Goal: Task Accomplishment & Management: Use online tool/utility

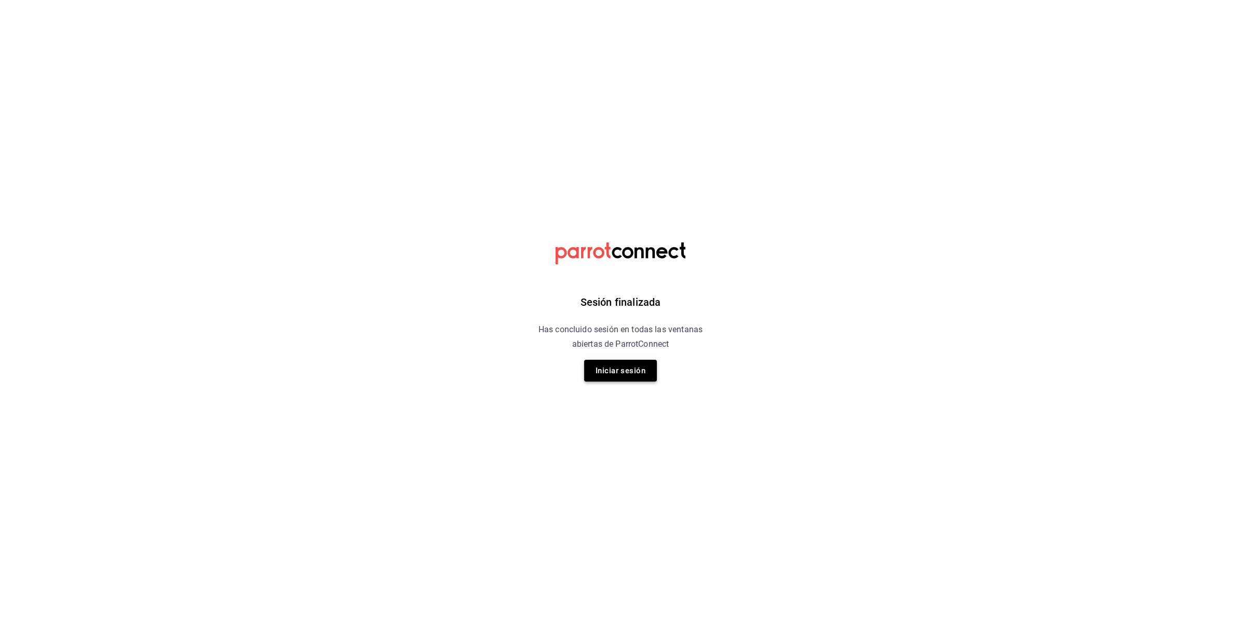
click at [619, 373] on button "Iniciar sesión" at bounding box center [620, 371] width 73 height 22
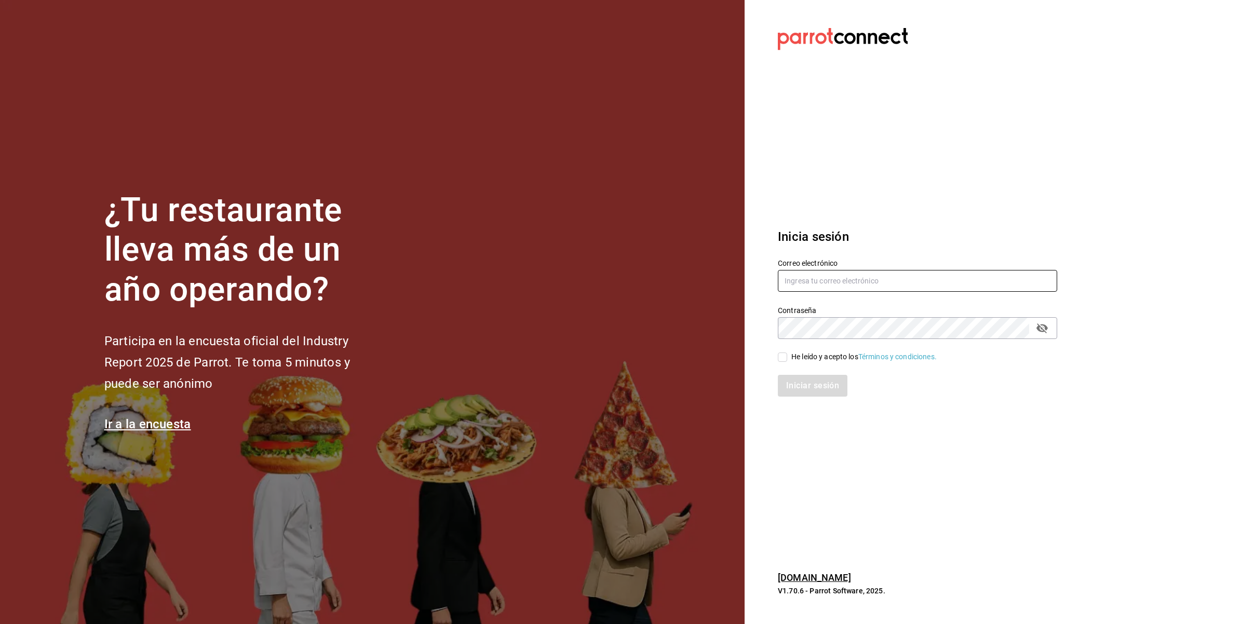
type input "compras@tetecoloh.com"
click at [814, 360] on div "He leído y acepto los Términos y condiciones." at bounding box center [864, 357] width 145 height 11
click at [787, 360] on input "He leído y acepto los Términos y condiciones." at bounding box center [782, 357] width 9 height 9
checkbox input "true"
click at [822, 382] on button "Iniciar sesión" at bounding box center [813, 386] width 71 height 22
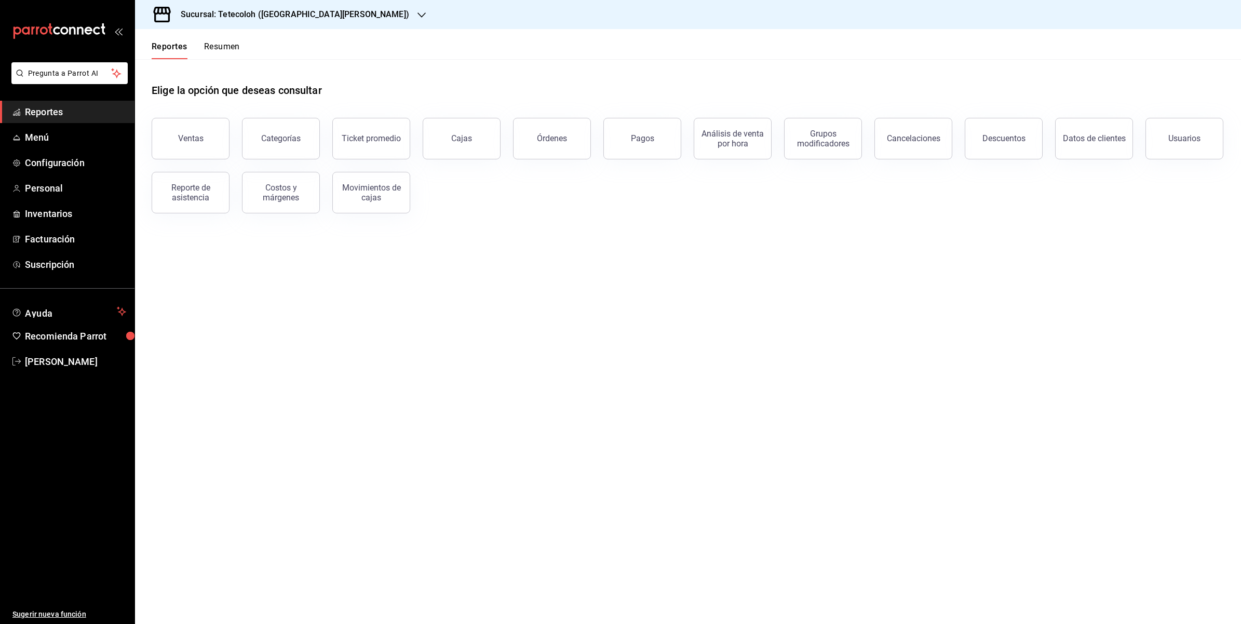
click at [640, 152] on button "Pagos" at bounding box center [643, 139] width 78 height 42
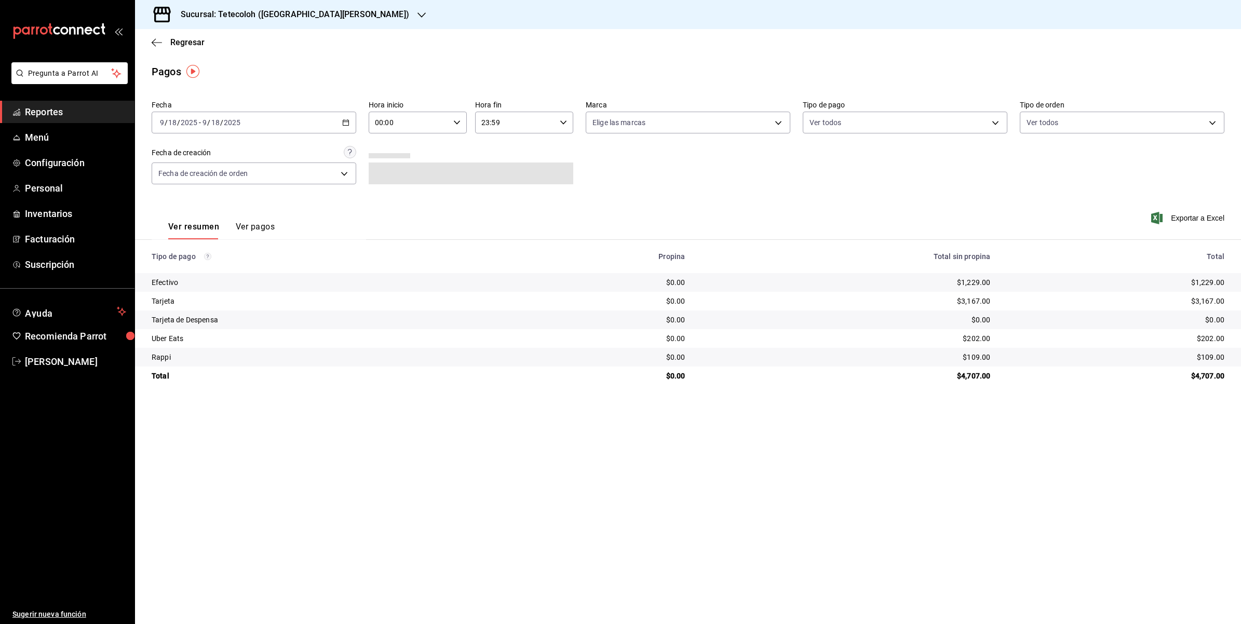
click at [345, 123] on icon "button" at bounding box center [345, 122] width 7 height 7
click at [204, 270] on span "Rango de fechas" at bounding box center [200, 270] width 81 height 11
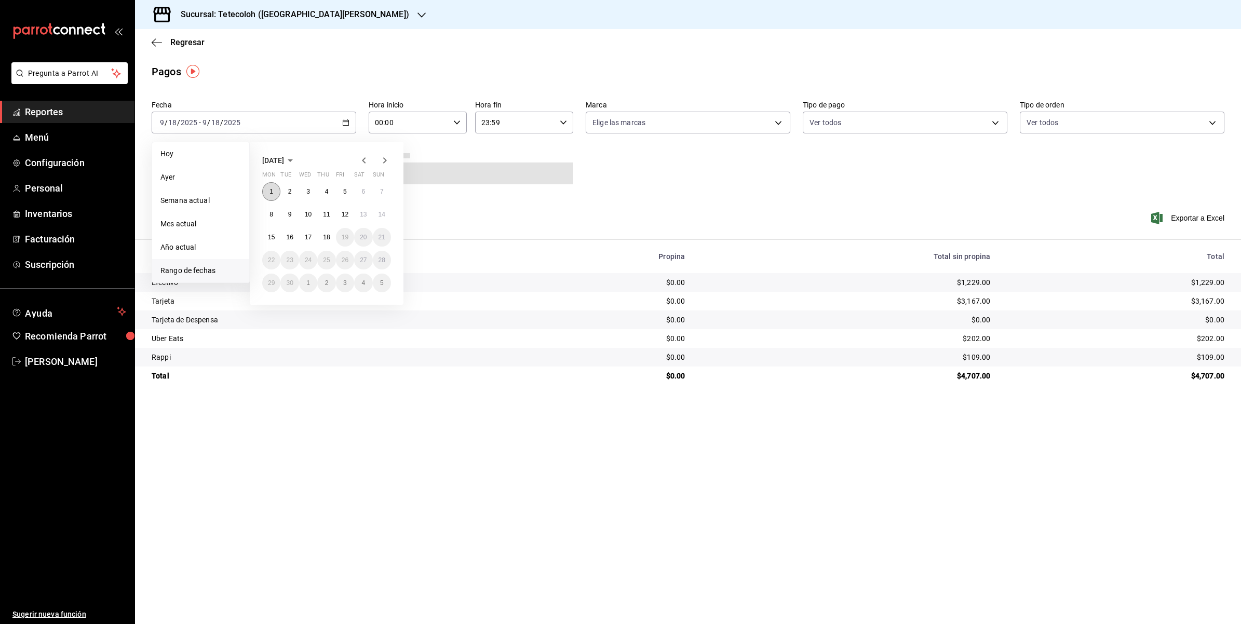
click at [273, 188] on abbr "1" at bounding box center [272, 191] width 4 height 7
click at [315, 239] on button "17" at bounding box center [308, 237] width 18 height 19
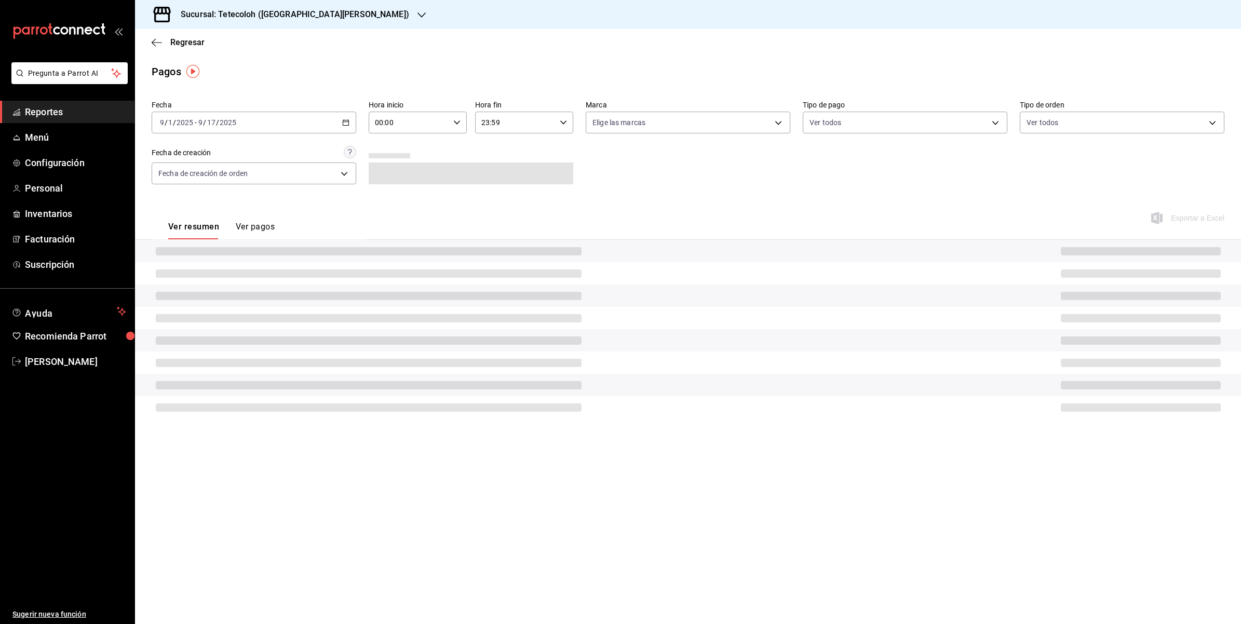
click at [280, 27] on div "Sucursal: Tetecoloh ([GEOGRAPHIC_DATA][PERSON_NAME])" at bounding box center [286, 14] width 287 height 29
click at [227, 110] on span "Tetecoloh ([PERSON_NAME])" at bounding box center [190, 115] width 95 height 11
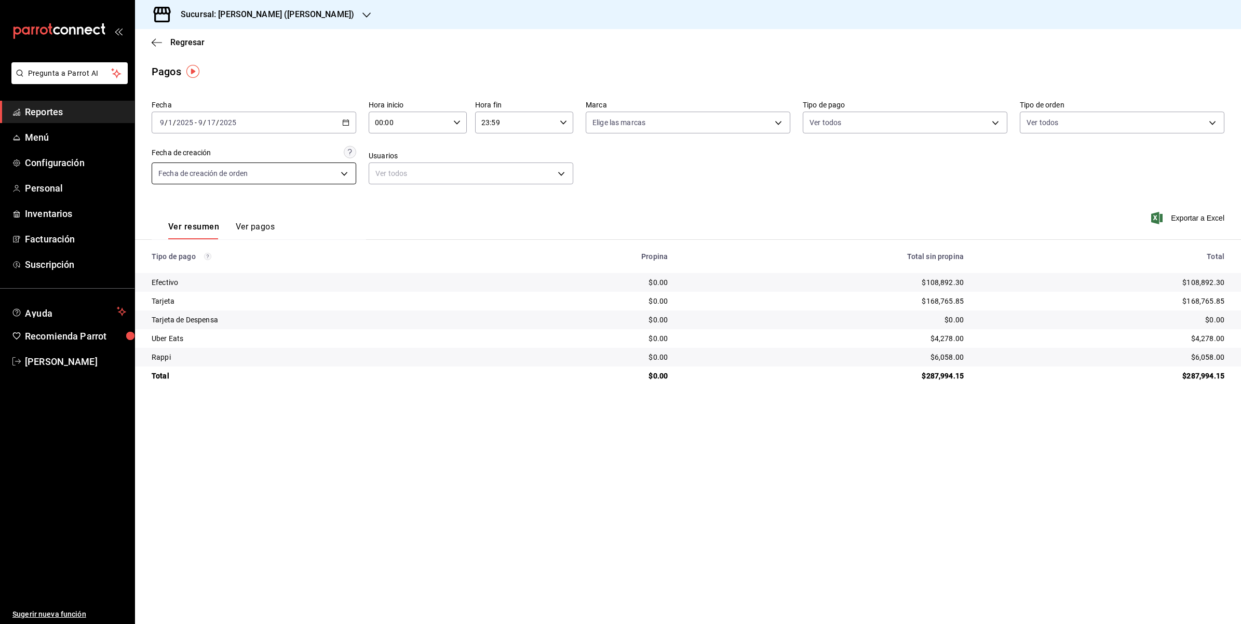
drag, startPoint x: 650, startPoint y: 199, endPoint x: 349, endPoint y: 167, distance: 302.4
click at [650, 200] on div "Ver resumen Ver pagos Exportar a Excel" at bounding box center [688, 224] width 1106 height 55
click at [343, 116] on div "[DATE] [DATE] - [DATE] [DATE]" at bounding box center [254, 123] width 205 height 22
click at [179, 274] on span "Rango de fechas" at bounding box center [200, 270] width 81 height 11
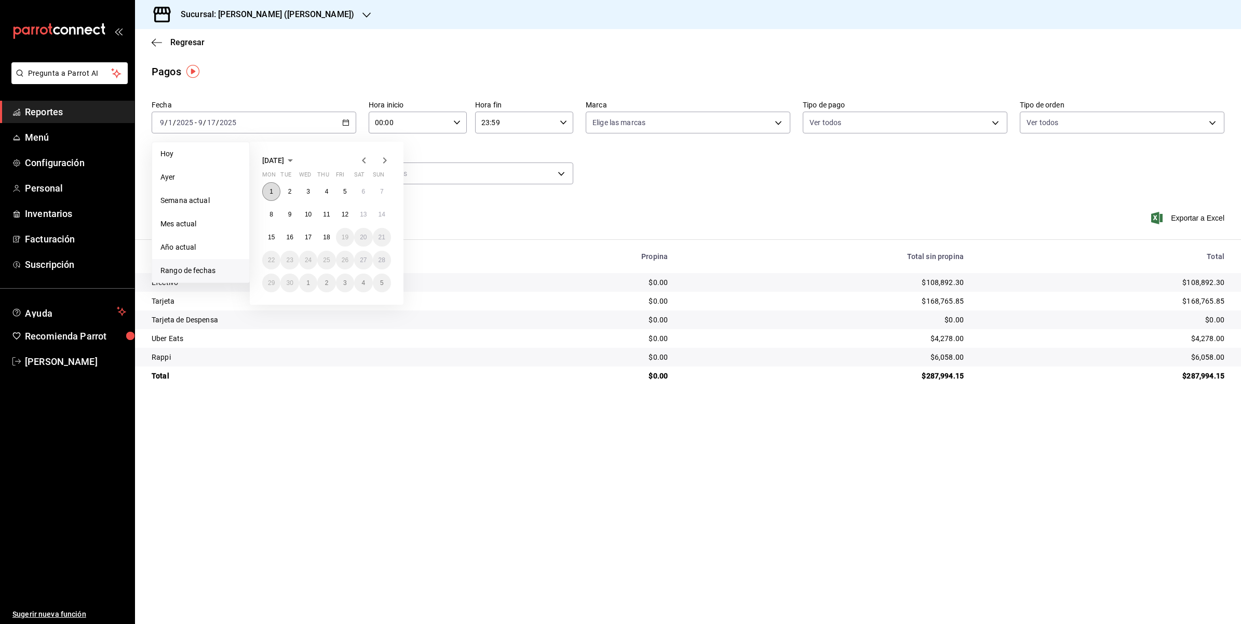
click at [276, 190] on button "1" at bounding box center [271, 191] width 18 height 19
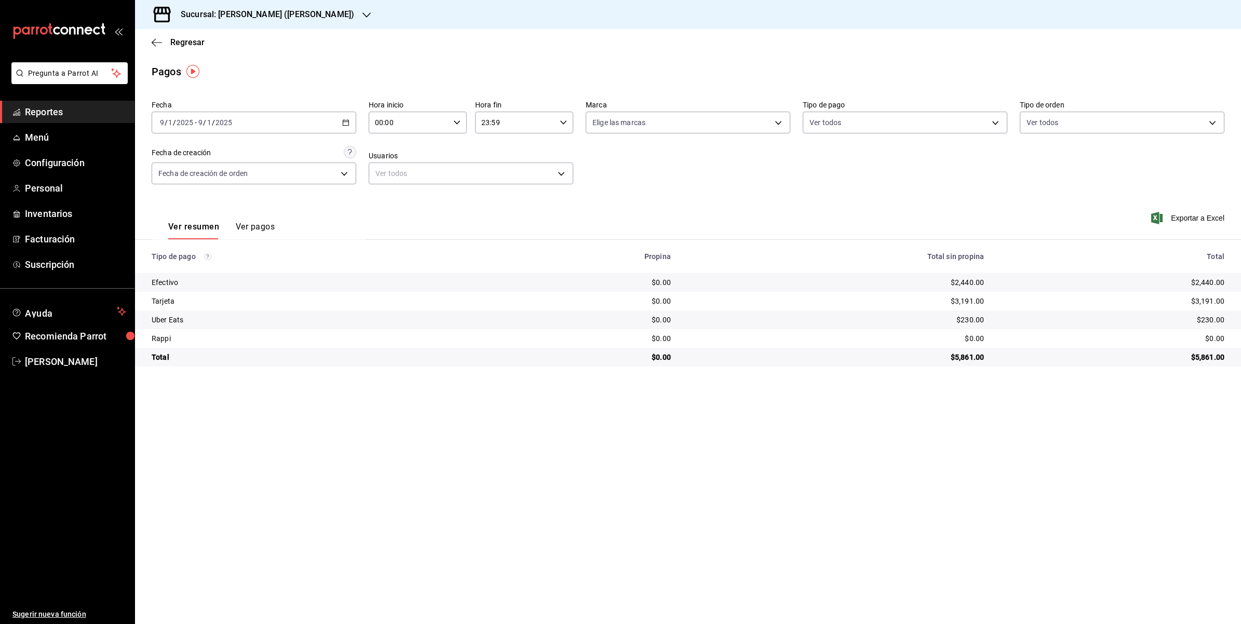
click at [341, 116] on div "[DATE] [DATE] - [DATE] [DATE]" at bounding box center [254, 123] width 205 height 22
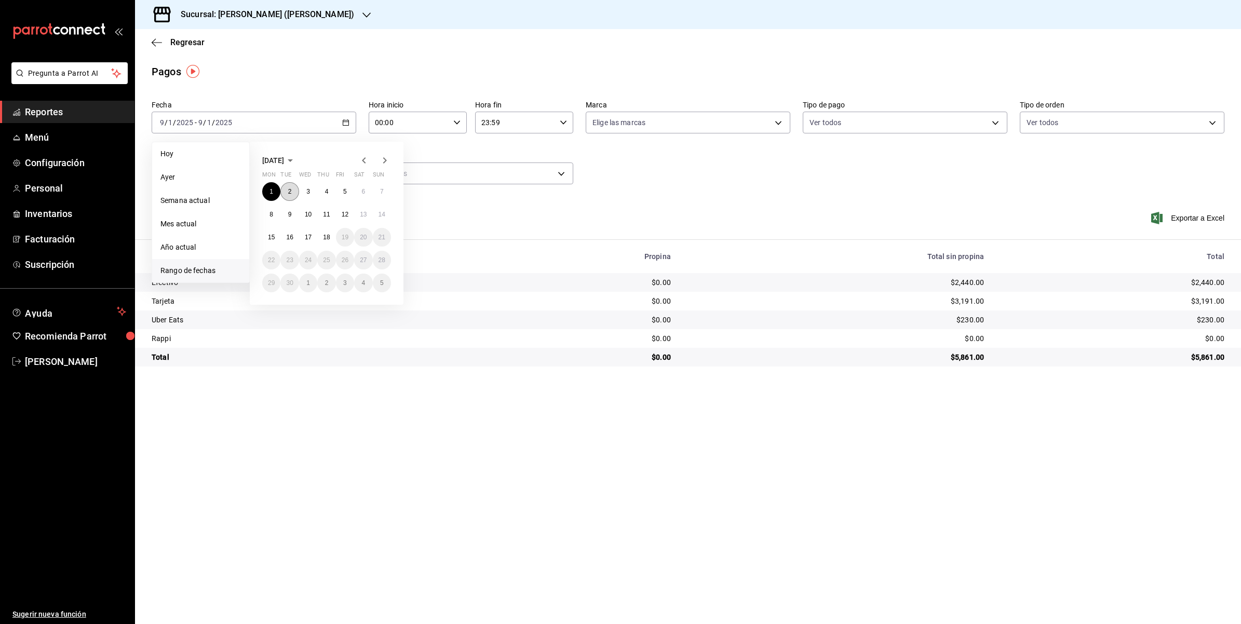
click at [285, 193] on button "2" at bounding box center [289, 191] width 18 height 19
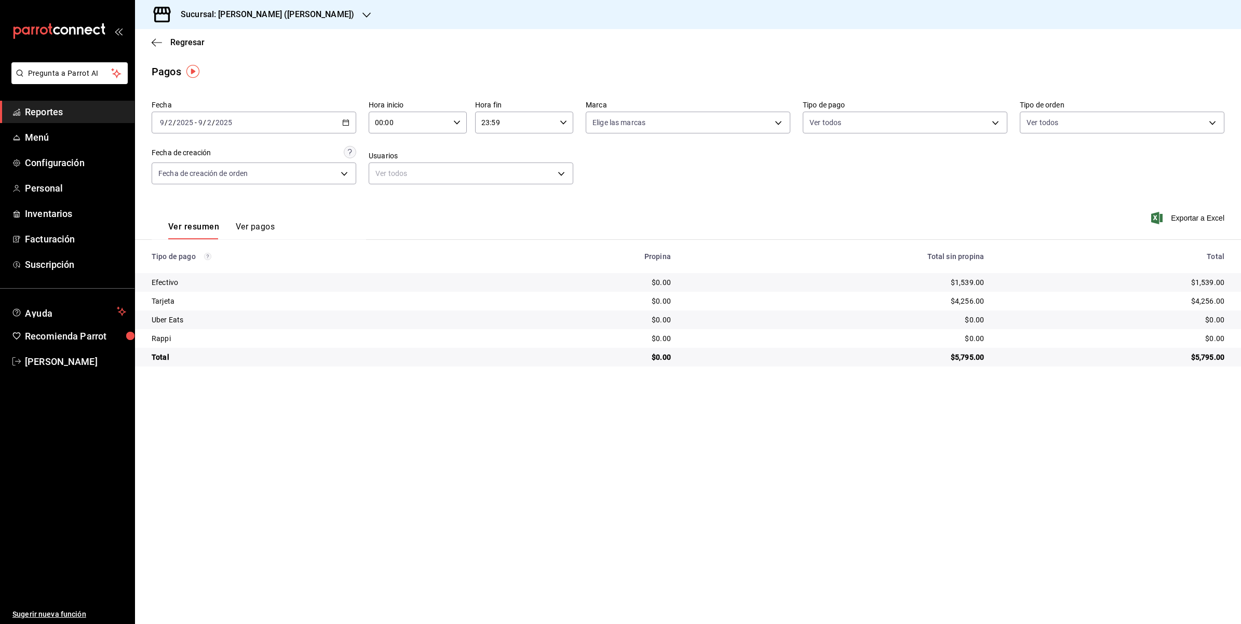
click at [339, 120] on div "[DATE] [DATE] - [DATE] [DATE]" at bounding box center [254, 123] width 205 height 22
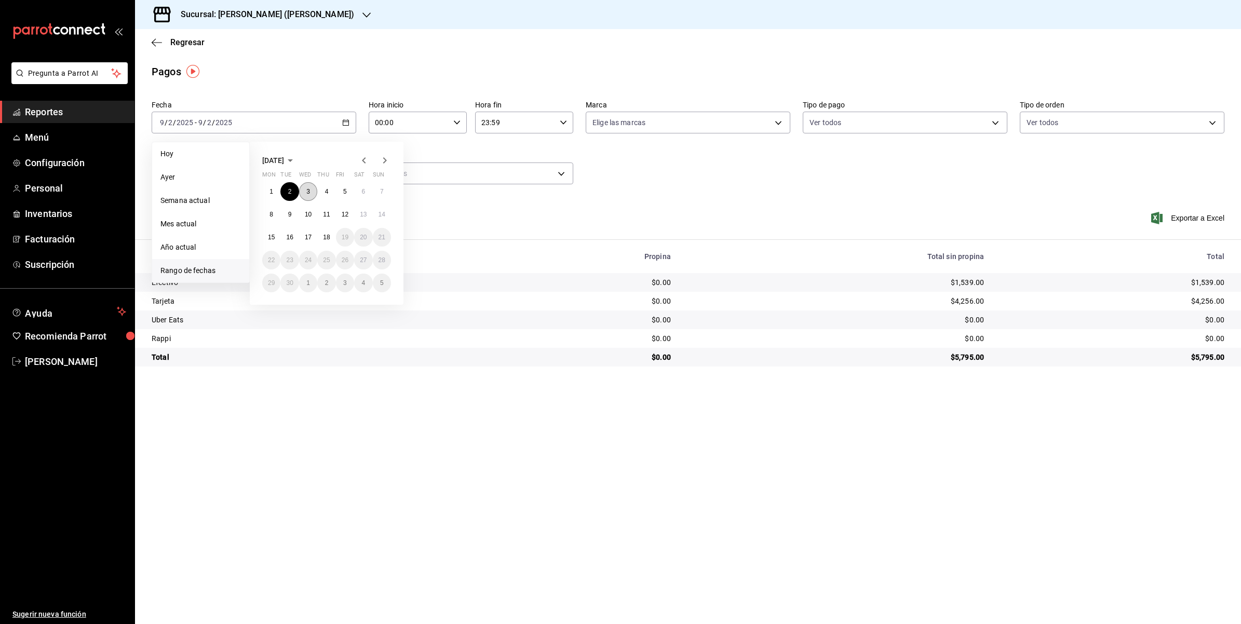
click at [311, 192] on button "3" at bounding box center [308, 191] width 18 height 19
click at [314, 195] on button "3" at bounding box center [308, 191] width 18 height 19
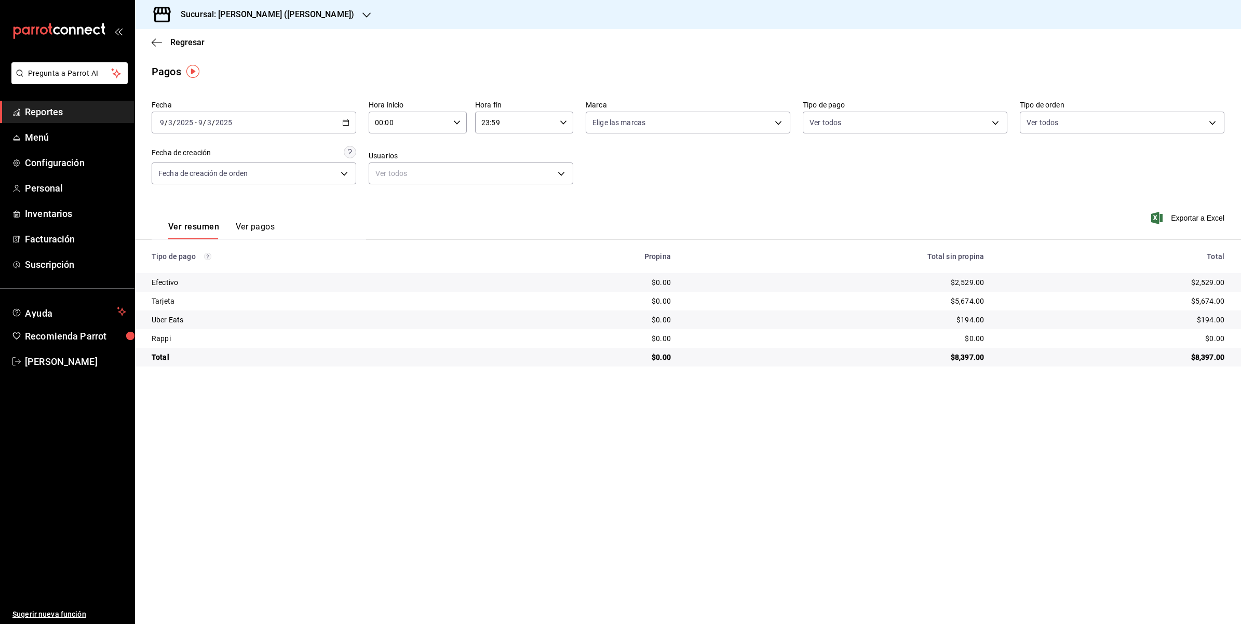
click at [349, 119] on icon "button" at bounding box center [345, 122] width 7 height 7
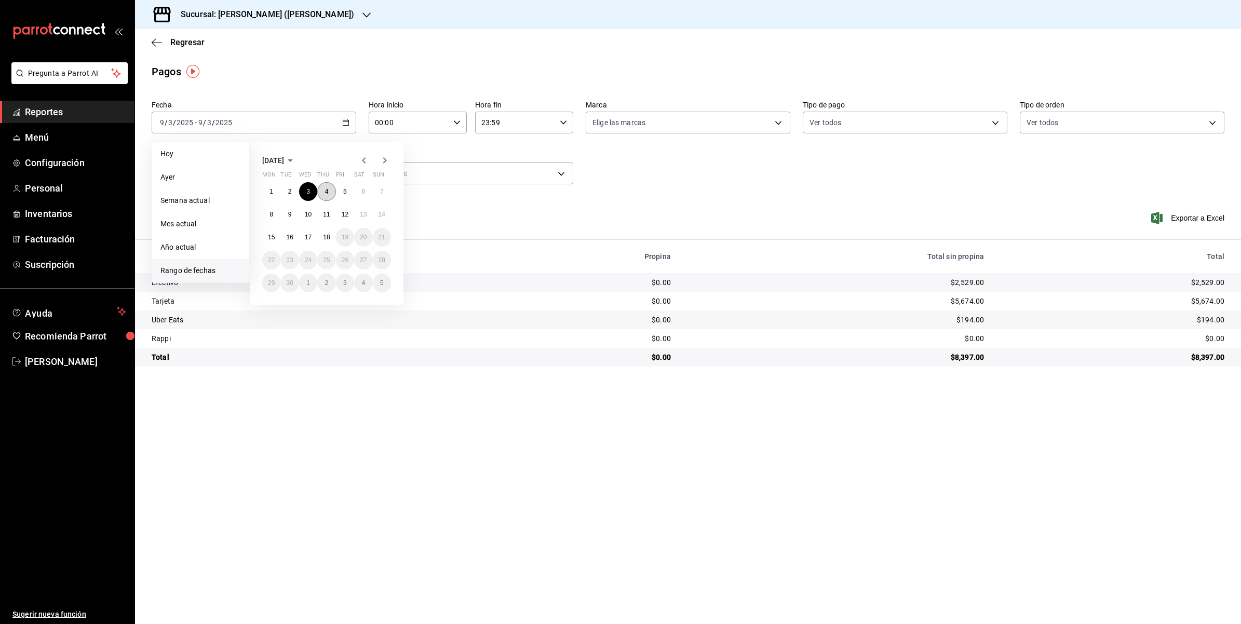
click at [326, 191] on abbr "4" at bounding box center [327, 191] width 4 height 7
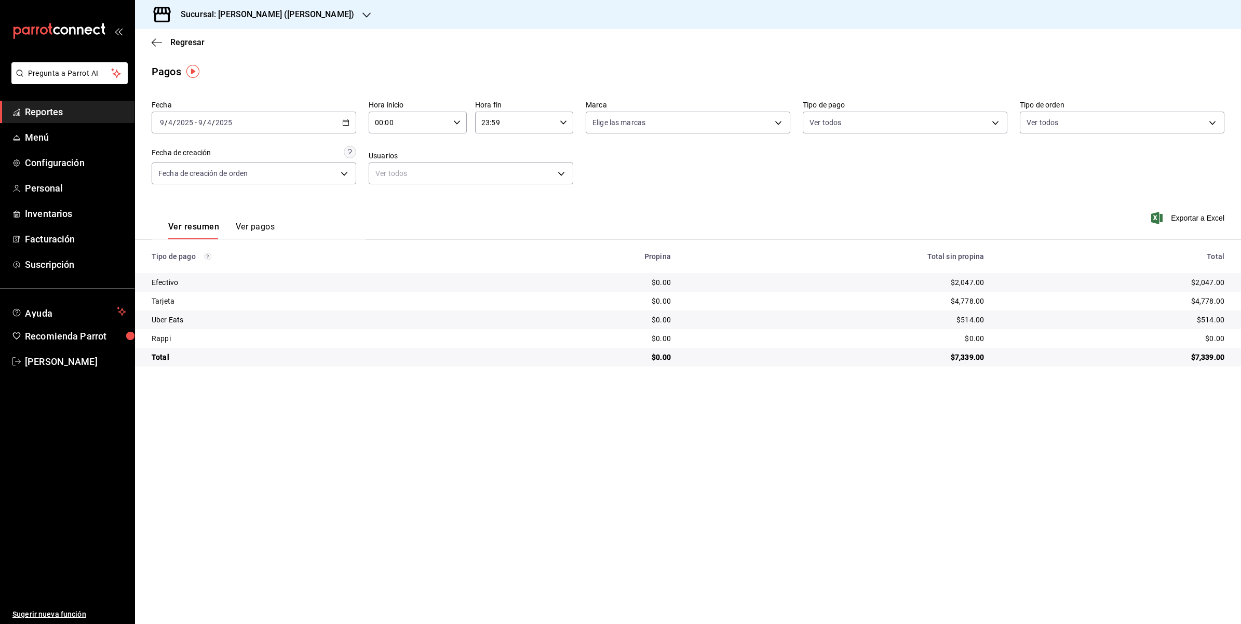
click at [349, 121] on icon "button" at bounding box center [345, 122] width 7 height 7
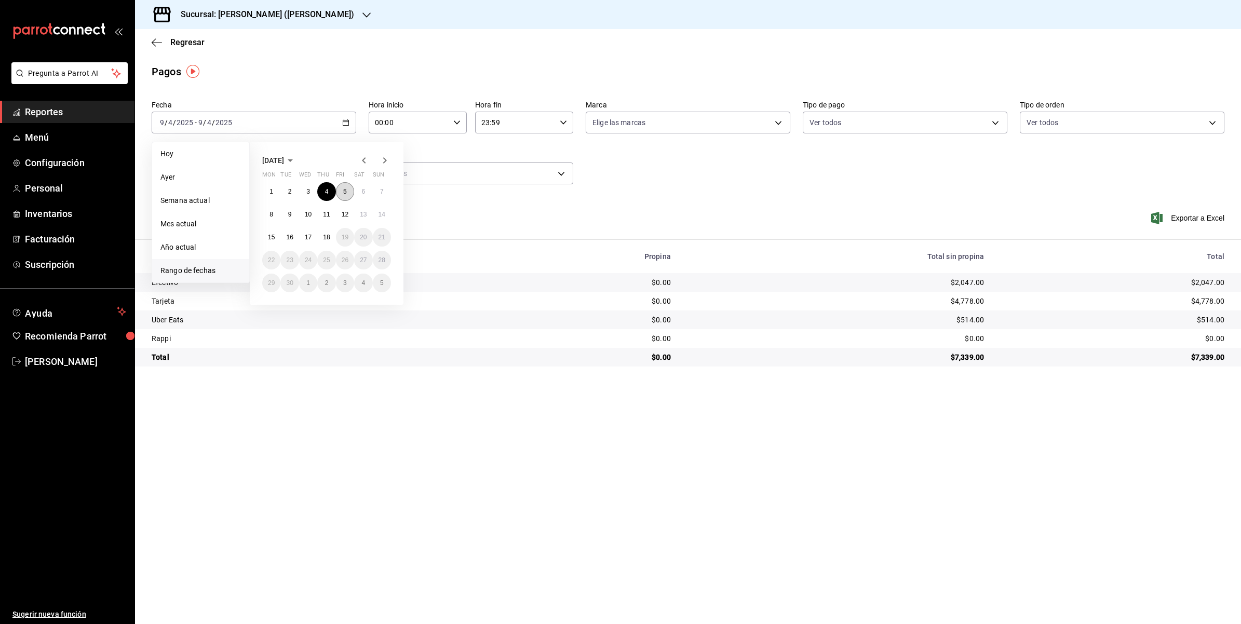
click at [343, 188] on abbr "5" at bounding box center [345, 191] width 4 height 7
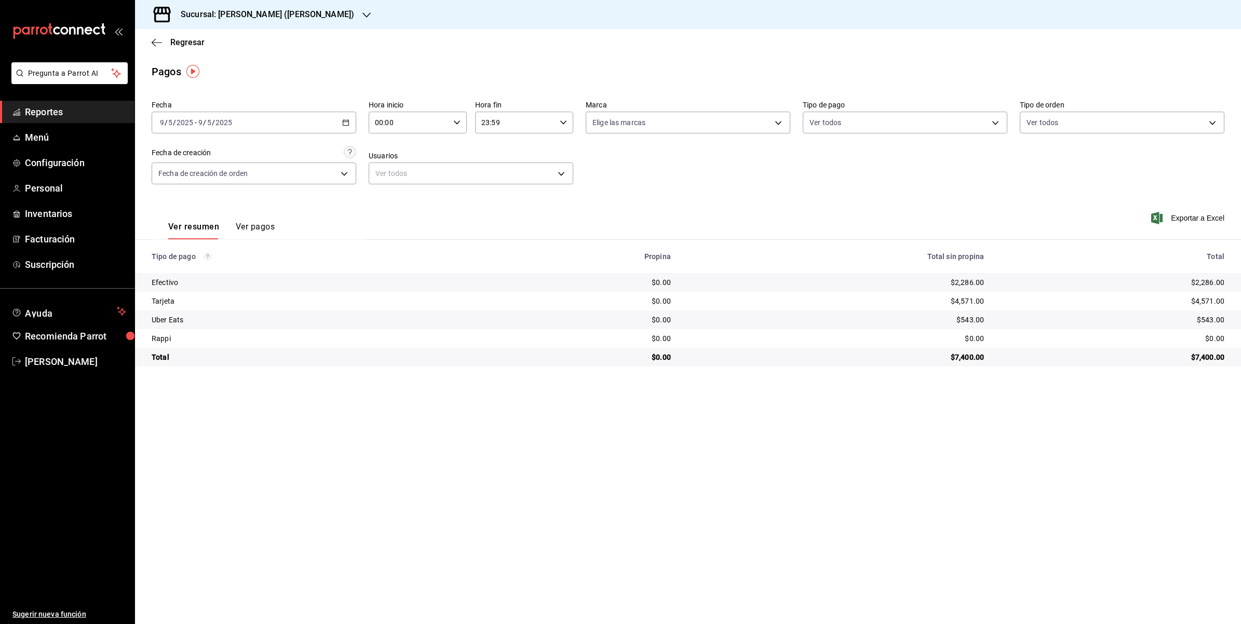
click at [345, 125] on icon "button" at bounding box center [345, 122] width 7 height 7
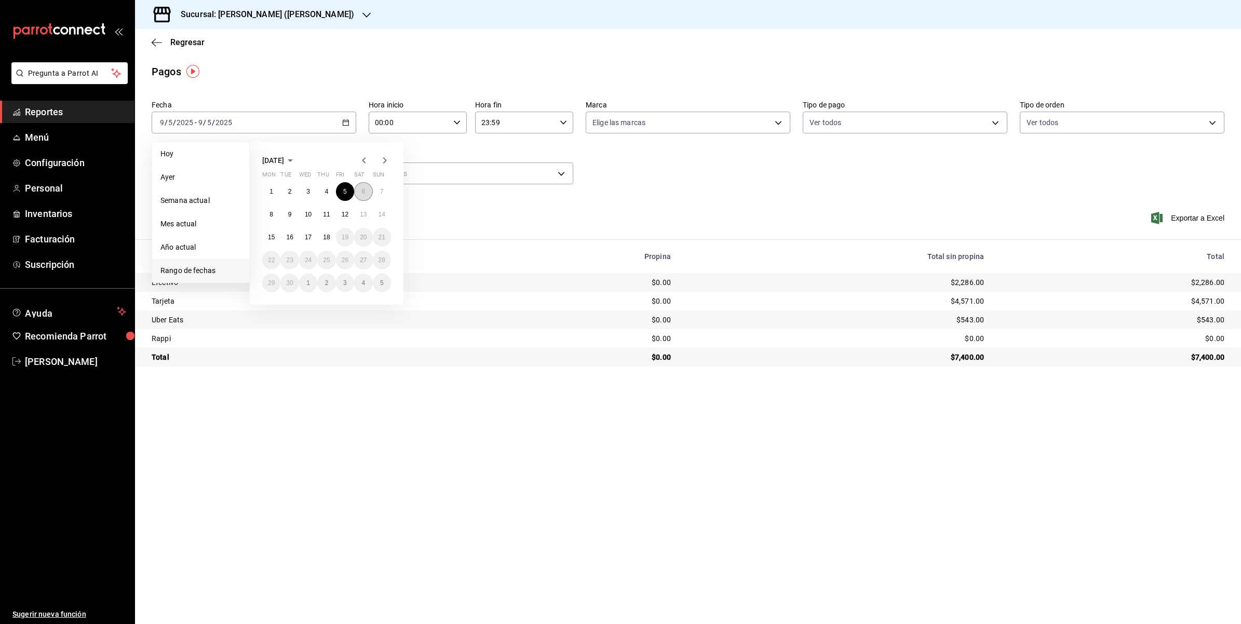
click at [365, 188] on abbr "6" at bounding box center [364, 191] width 4 height 7
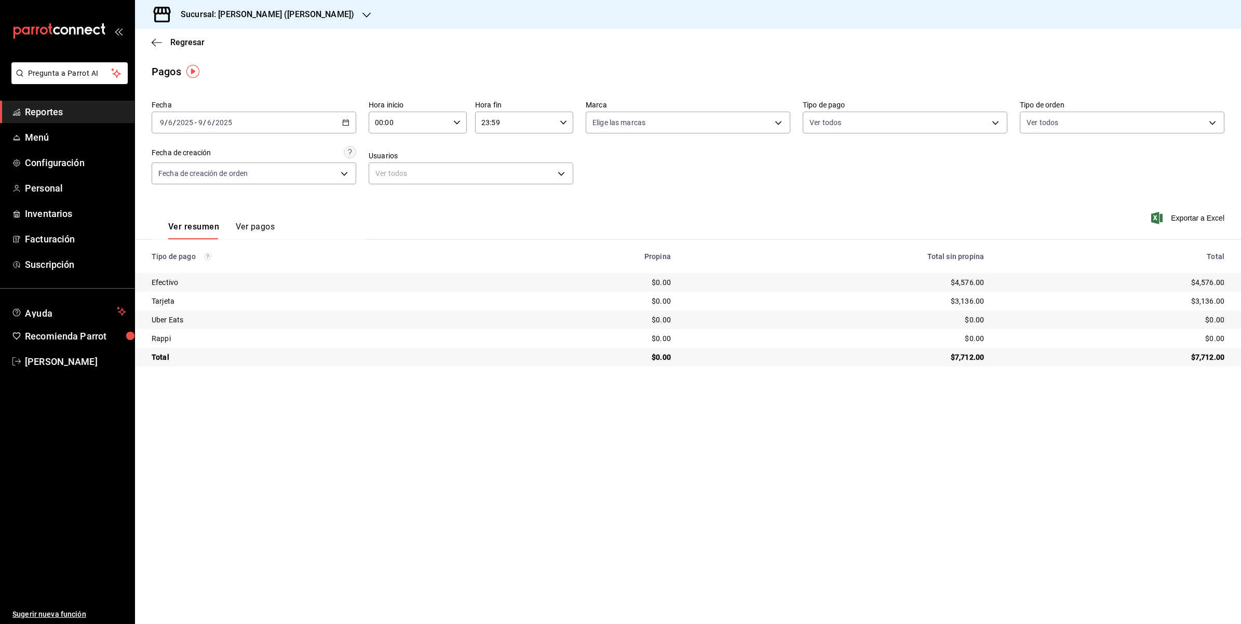
click at [345, 119] on icon "button" at bounding box center [345, 122] width 7 height 7
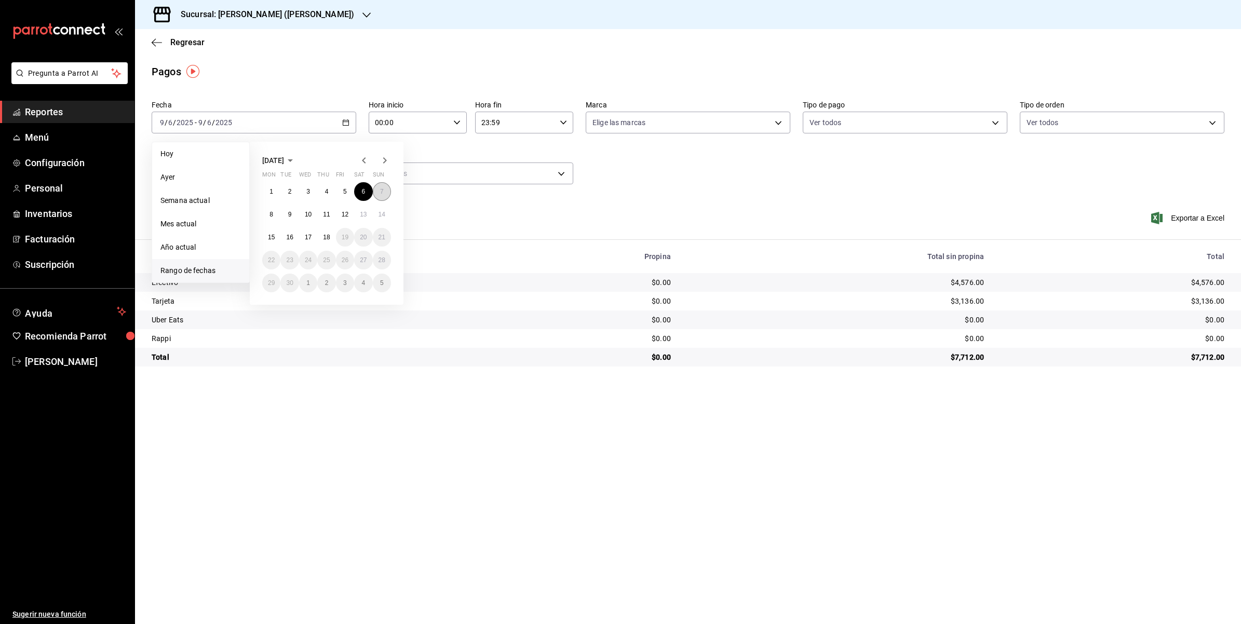
click at [377, 190] on button "7" at bounding box center [382, 191] width 18 height 19
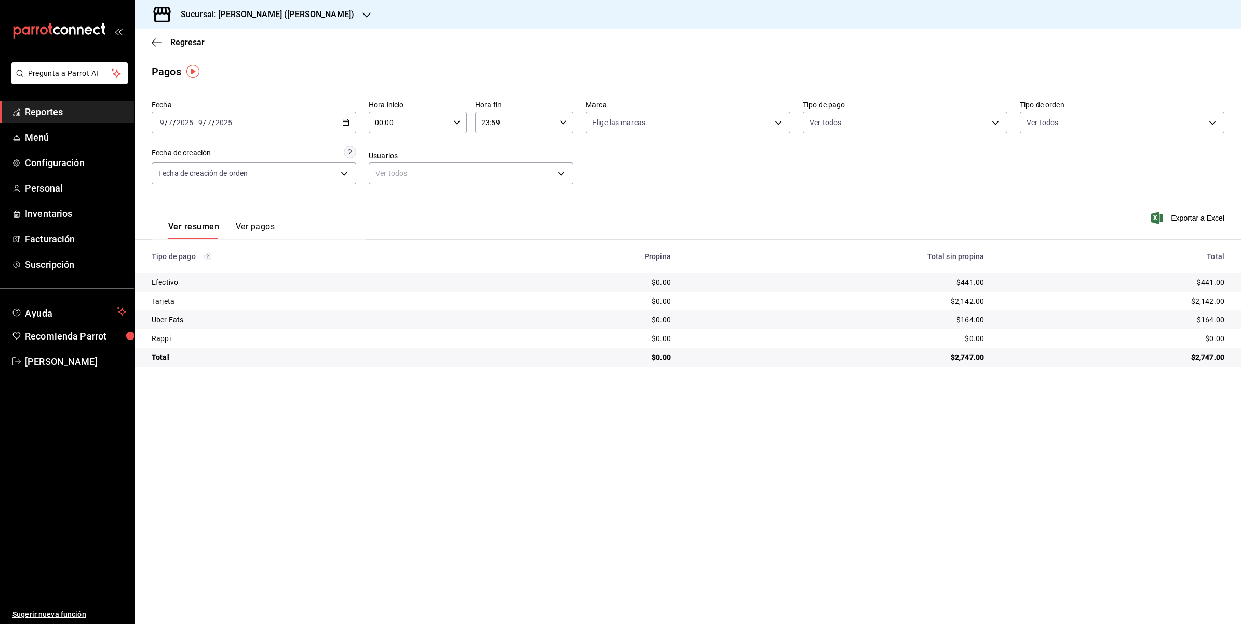
click at [352, 119] on div "[DATE] [DATE] - [DATE] [DATE]" at bounding box center [254, 123] width 205 height 22
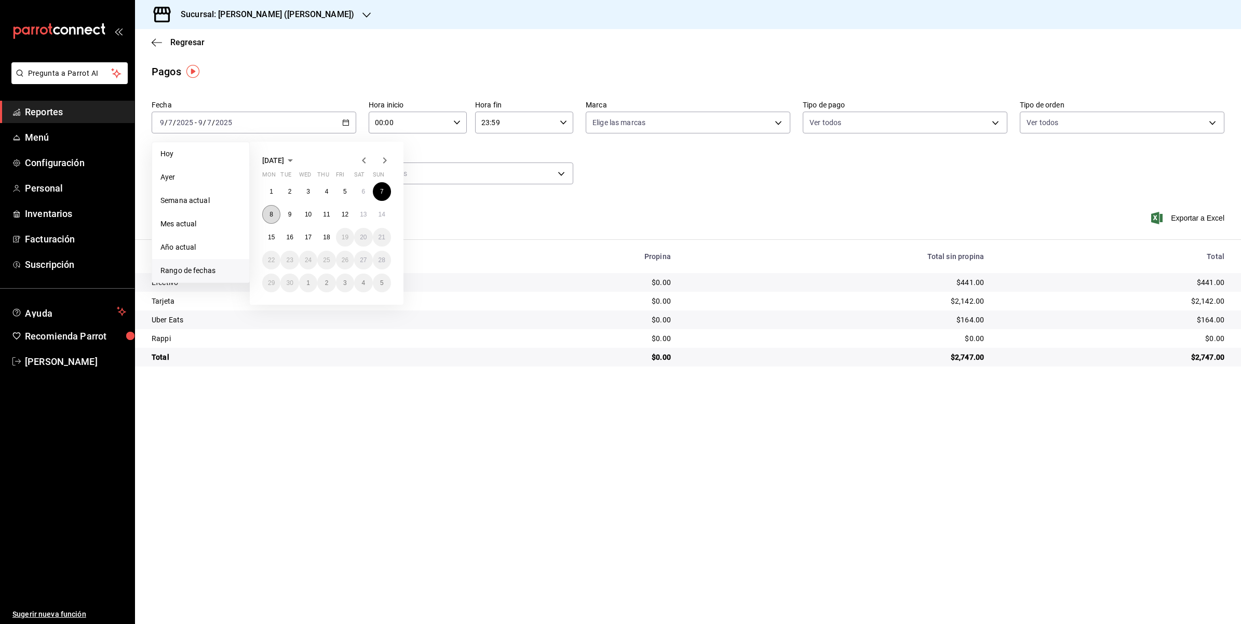
click at [273, 211] on abbr "8" at bounding box center [272, 214] width 4 height 7
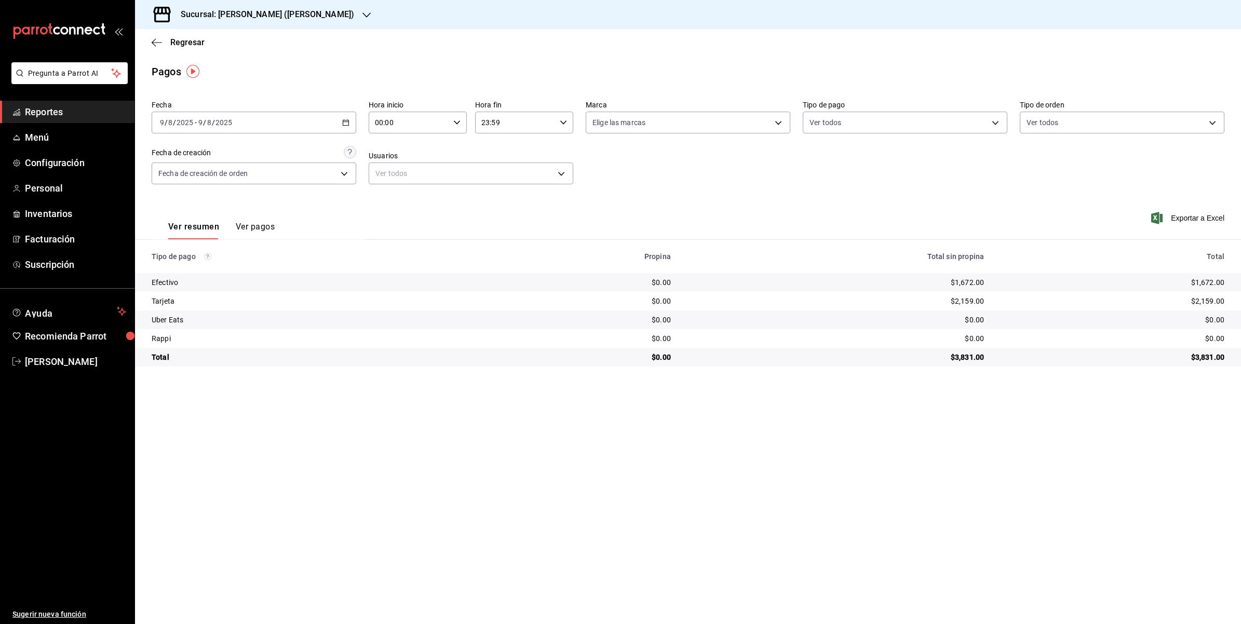
click at [352, 121] on div "[DATE] [DATE] - [DATE] [DATE]" at bounding box center [254, 123] width 205 height 22
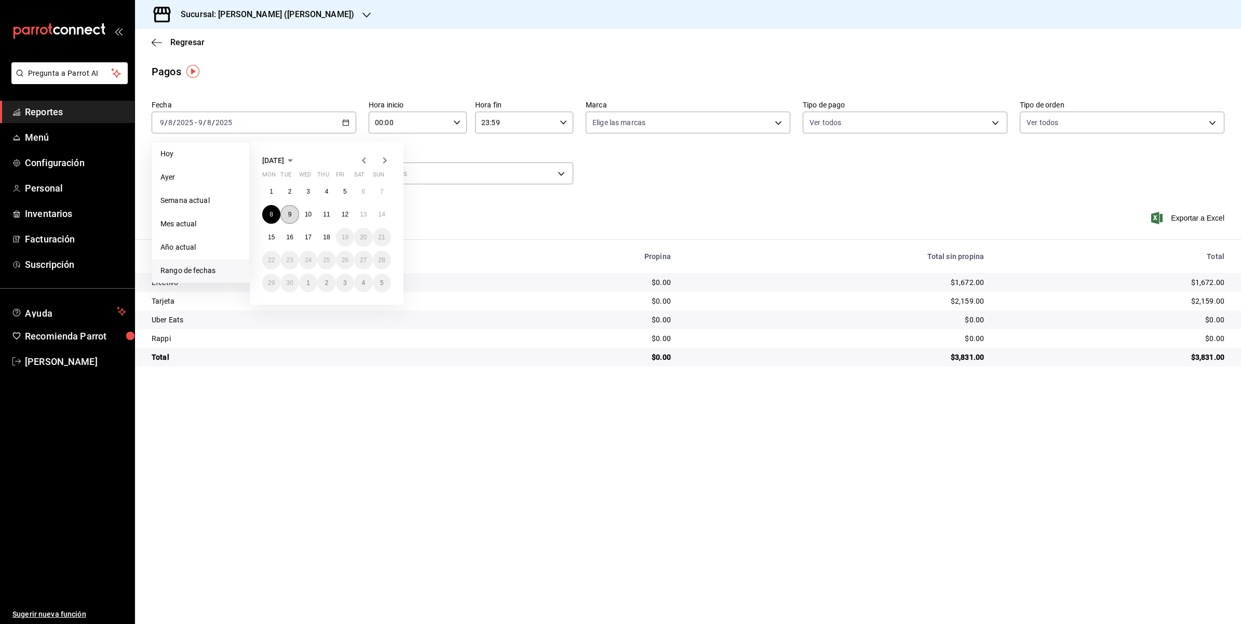
click at [292, 216] on button "9" at bounding box center [289, 214] width 18 height 19
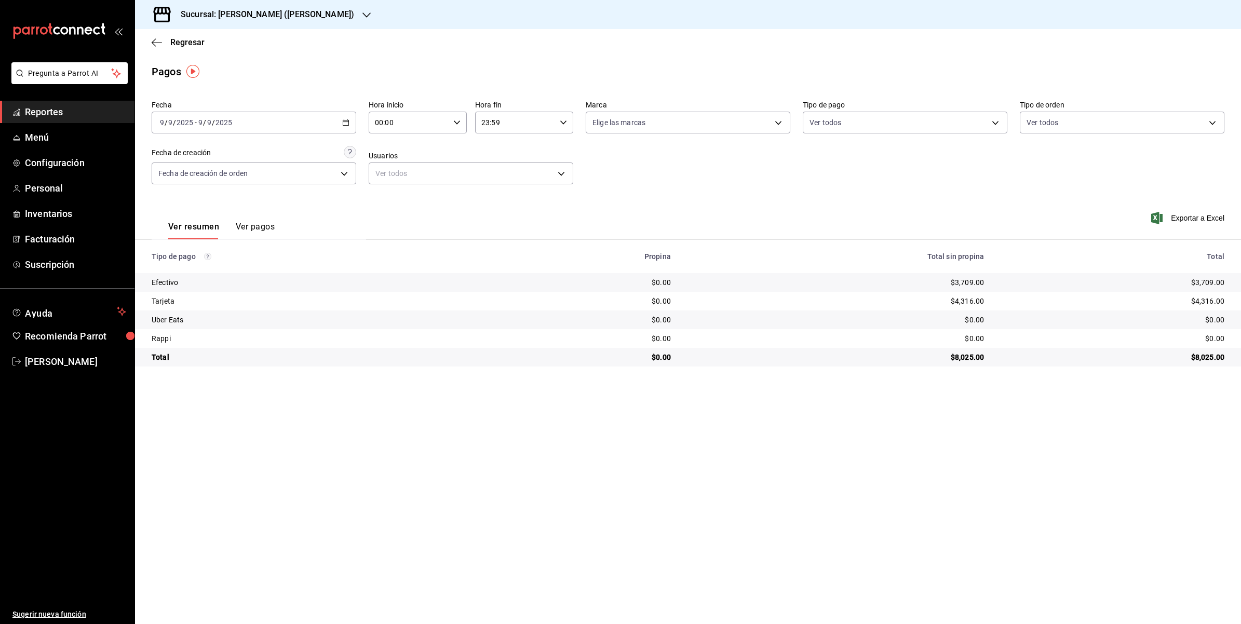
click at [343, 130] on div "[DATE] [DATE] - [DATE] [DATE]" at bounding box center [254, 123] width 205 height 22
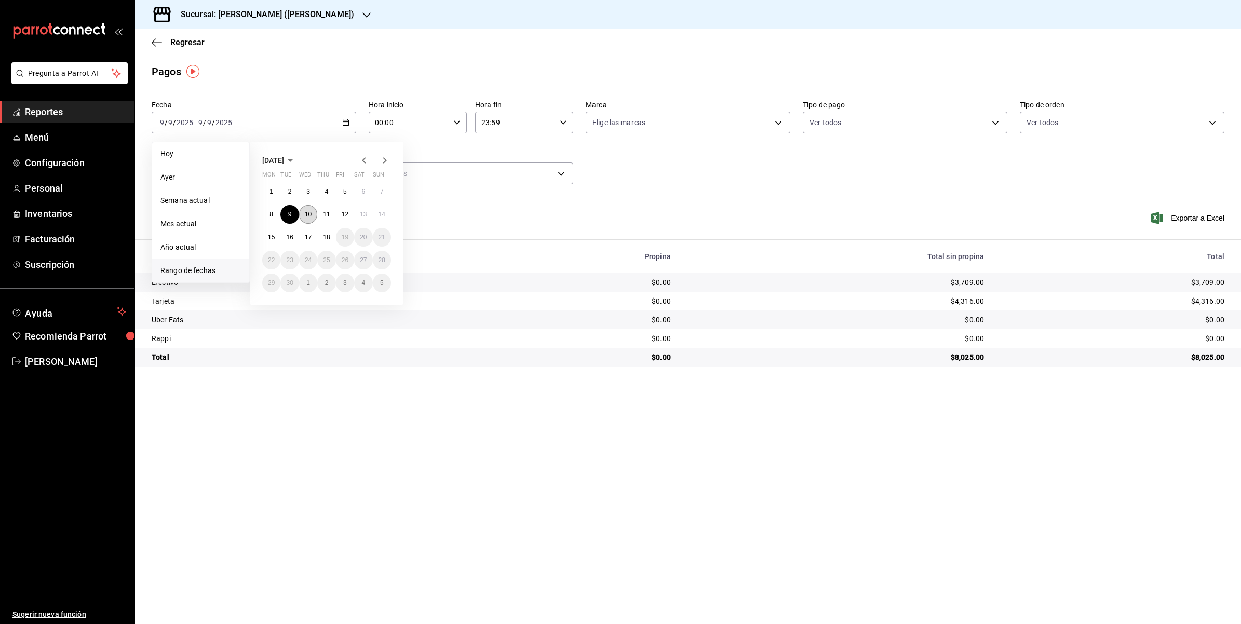
click at [305, 214] on abbr "10" at bounding box center [308, 214] width 7 height 7
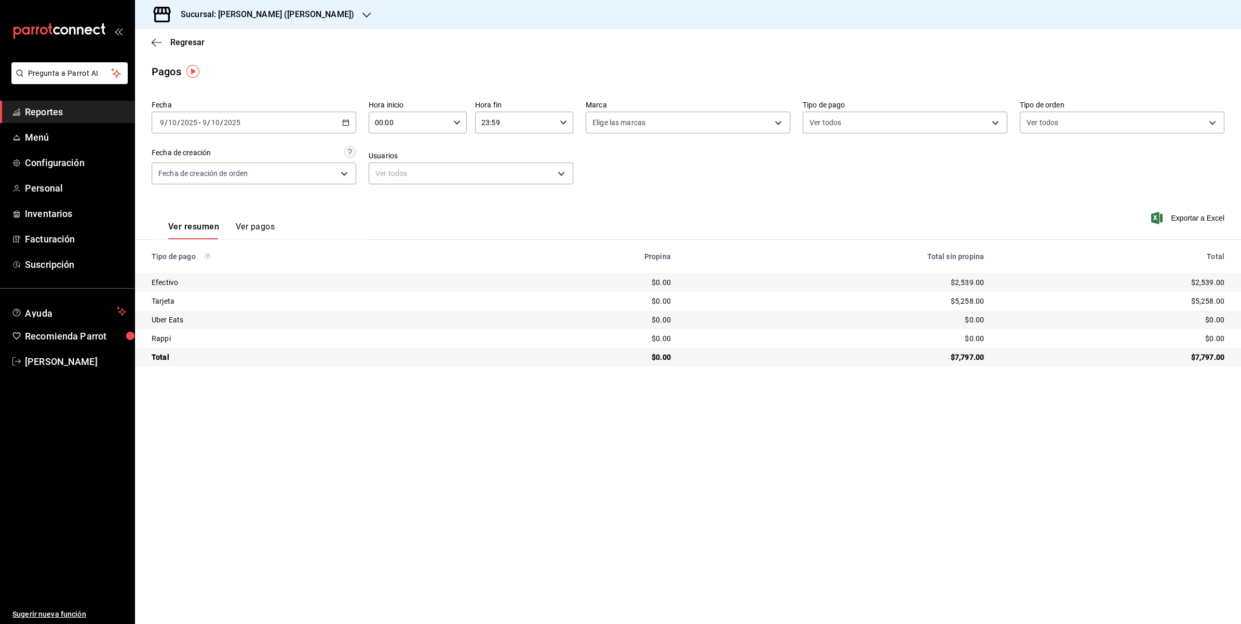
click at [349, 120] on icon "button" at bounding box center [345, 122] width 7 height 7
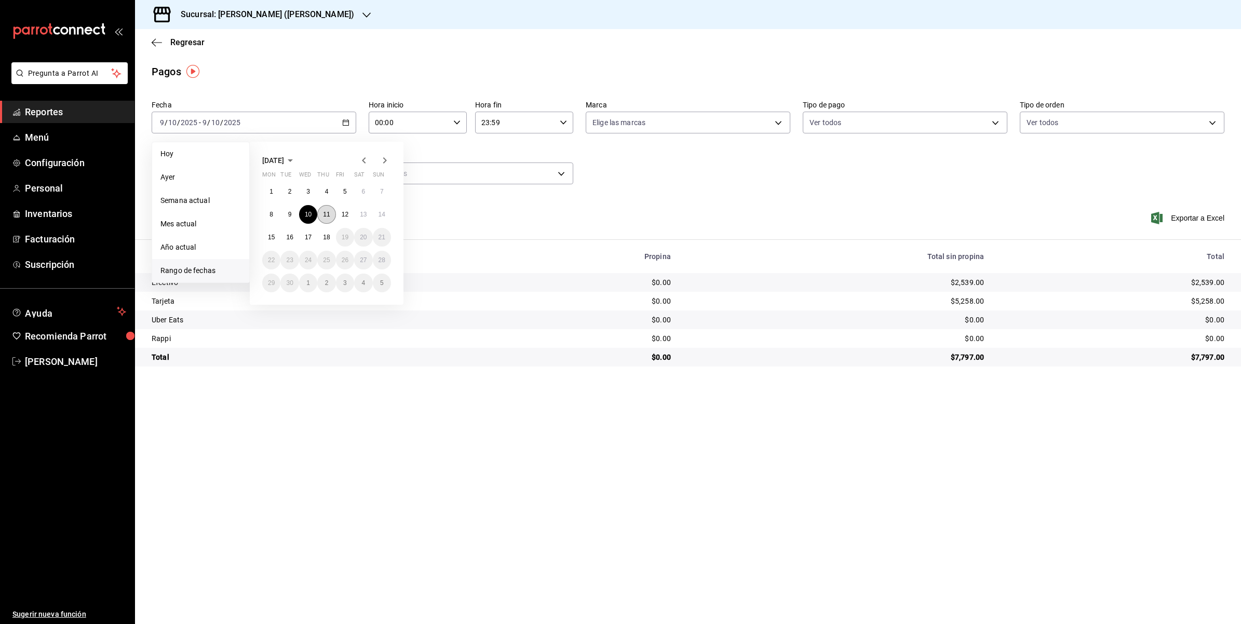
click at [323, 212] on abbr "11" at bounding box center [326, 214] width 7 height 7
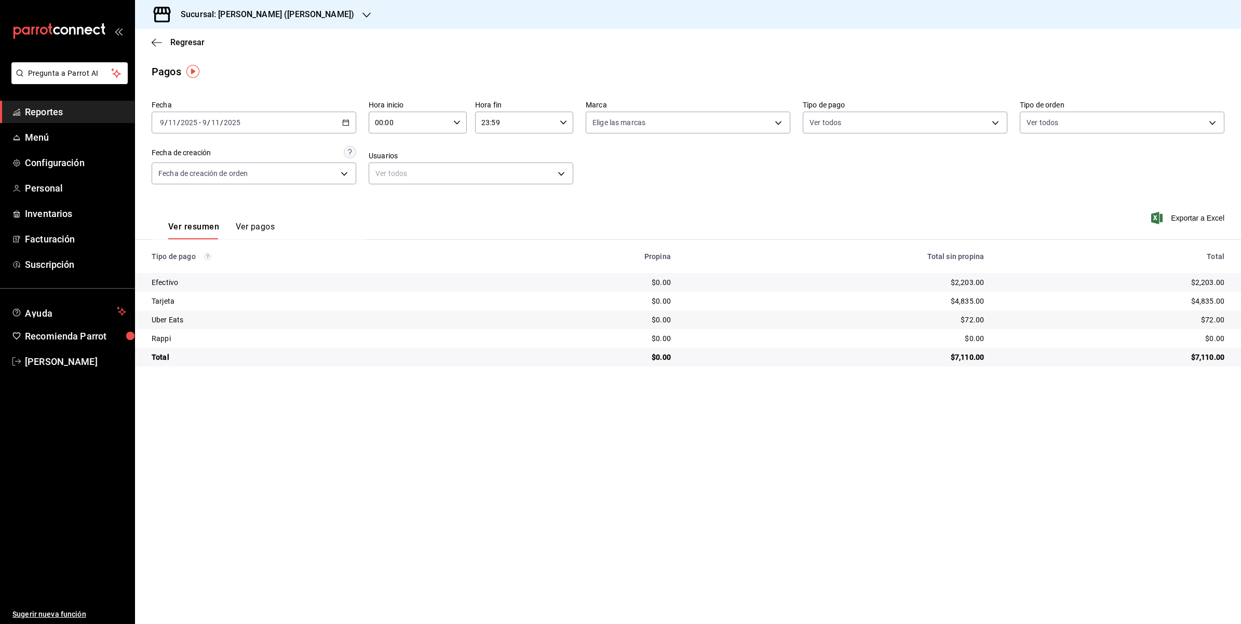
click at [343, 121] on \(Stroke\) "button" at bounding box center [346, 123] width 6 height 6
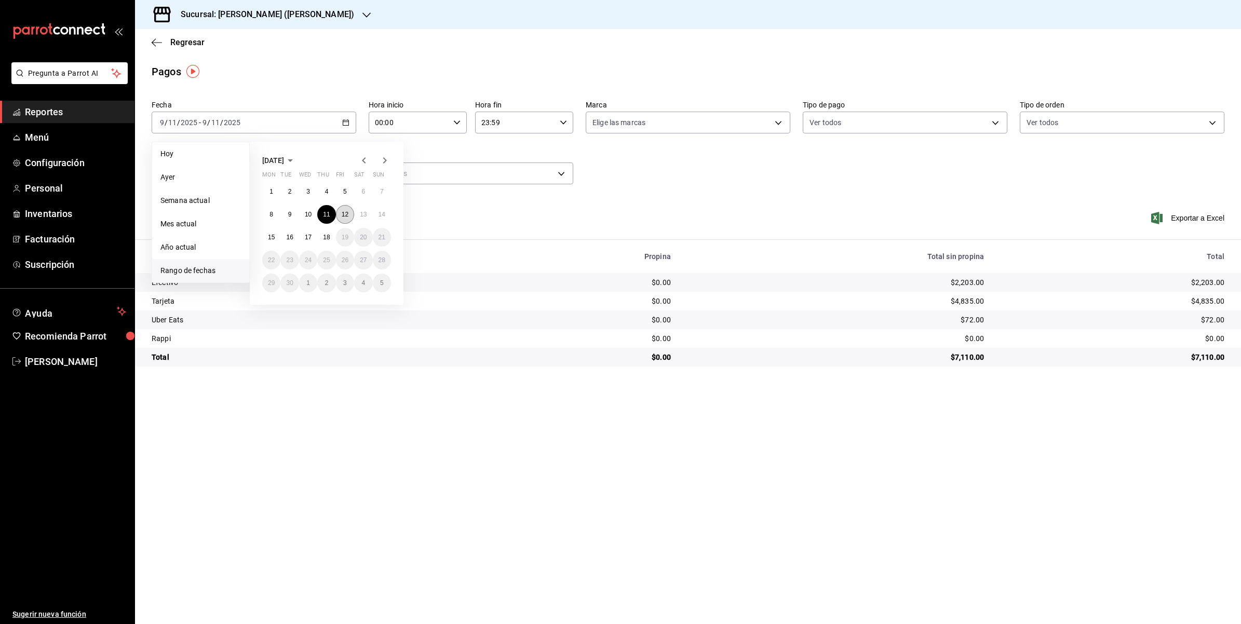
click at [347, 211] on abbr "12" at bounding box center [345, 214] width 7 height 7
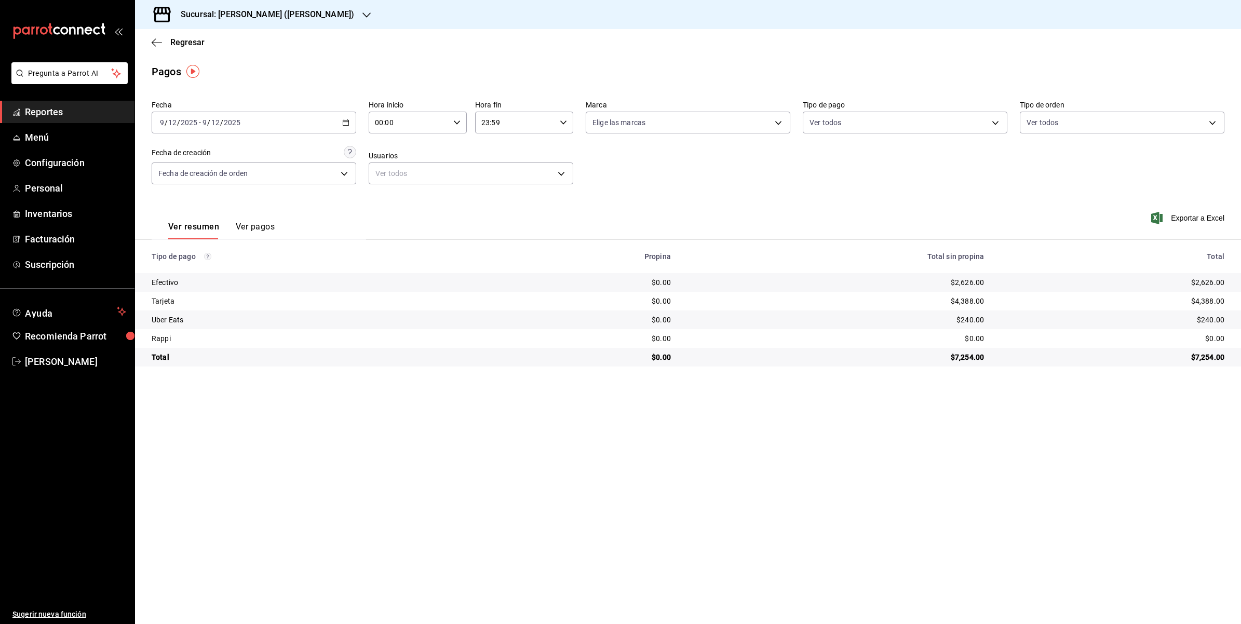
click at [350, 124] on div "[DATE] [DATE] - [DATE] [DATE]" at bounding box center [254, 123] width 205 height 22
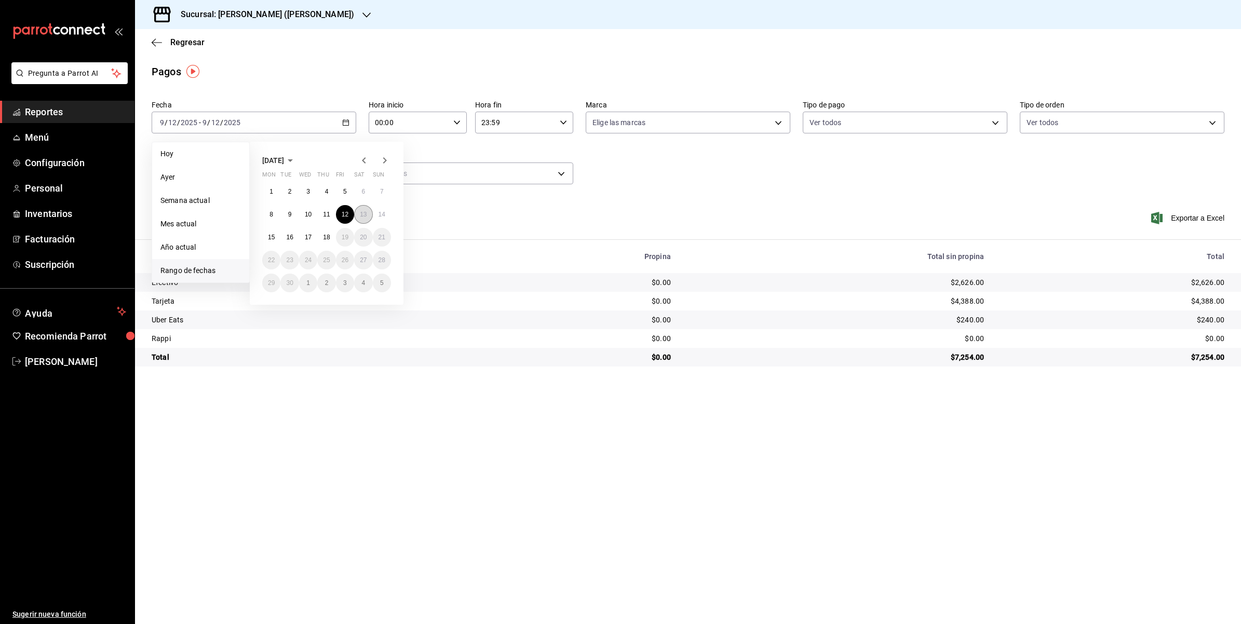
click at [362, 219] on button "13" at bounding box center [363, 214] width 18 height 19
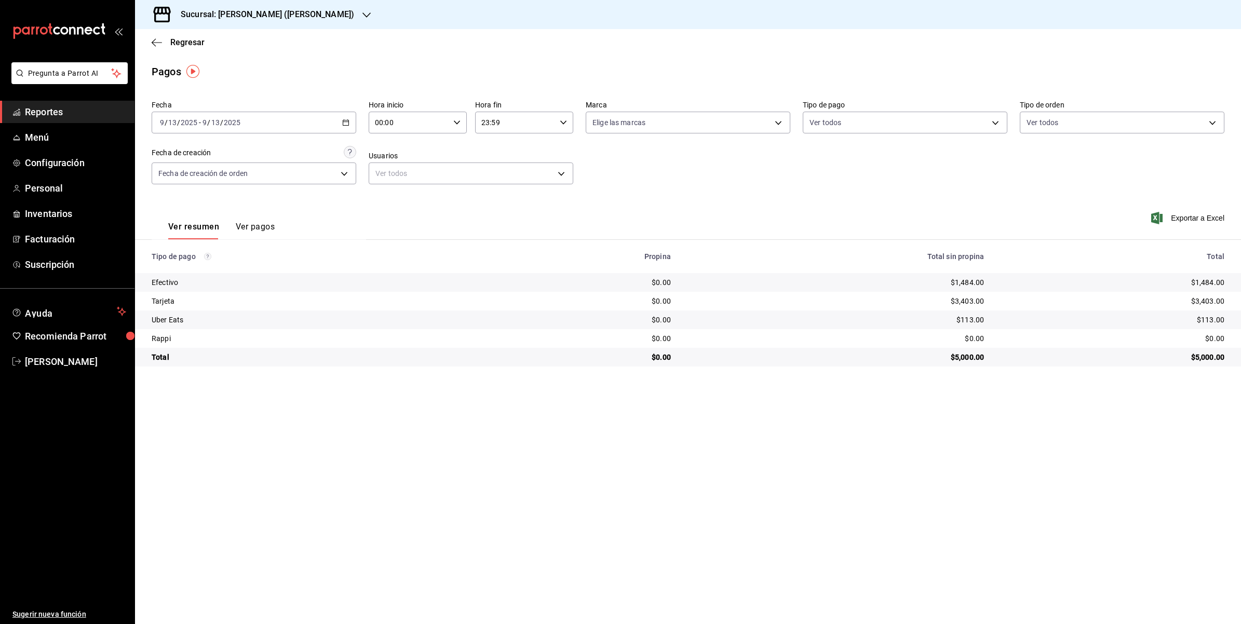
click at [341, 116] on div "[DATE] [DATE] - [DATE] [DATE]" at bounding box center [254, 123] width 205 height 22
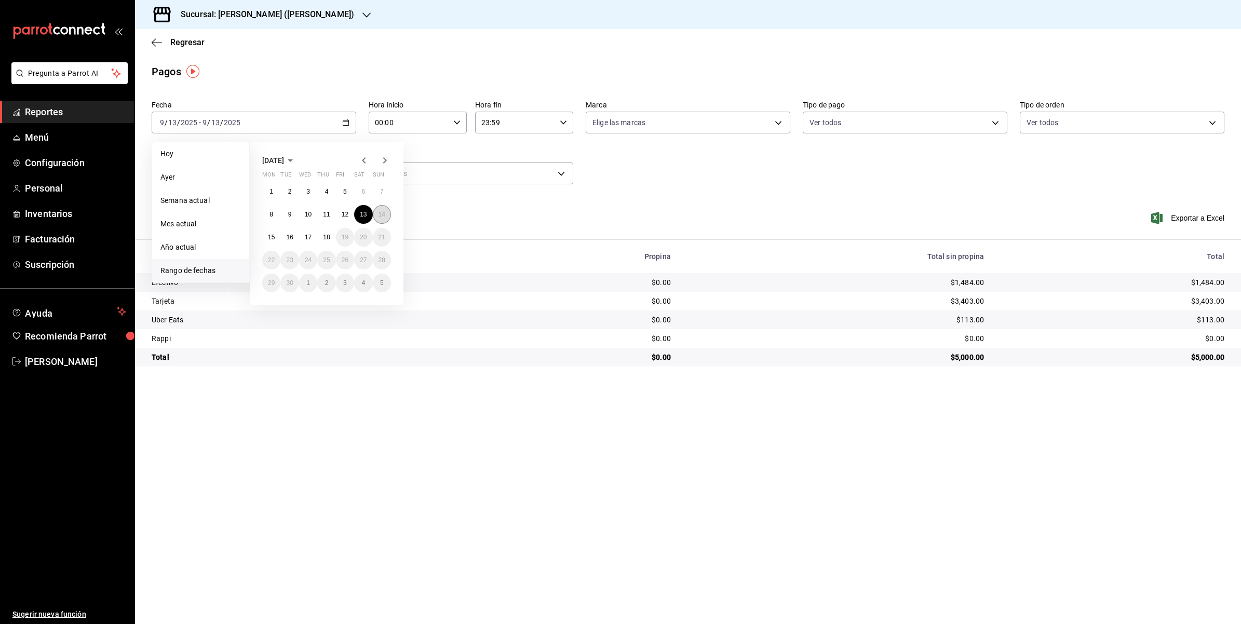
click at [385, 216] on abbr "14" at bounding box center [382, 214] width 7 height 7
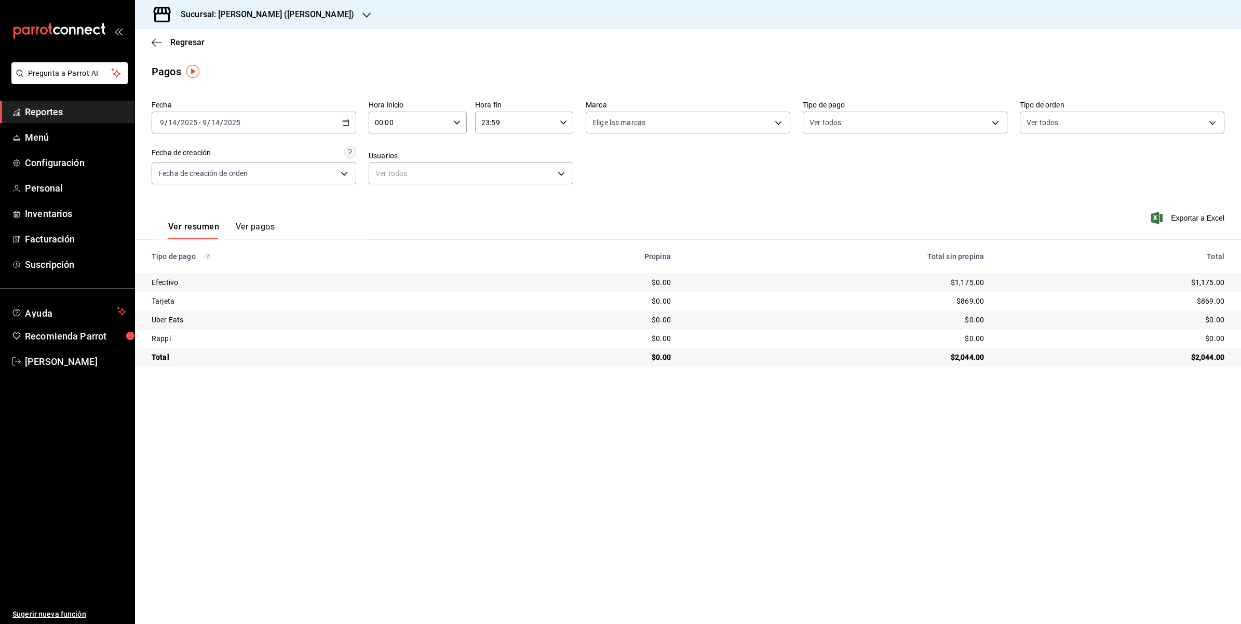
click at [344, 123] on icon "button" at bounding box center [345, 122] width 7 height 7
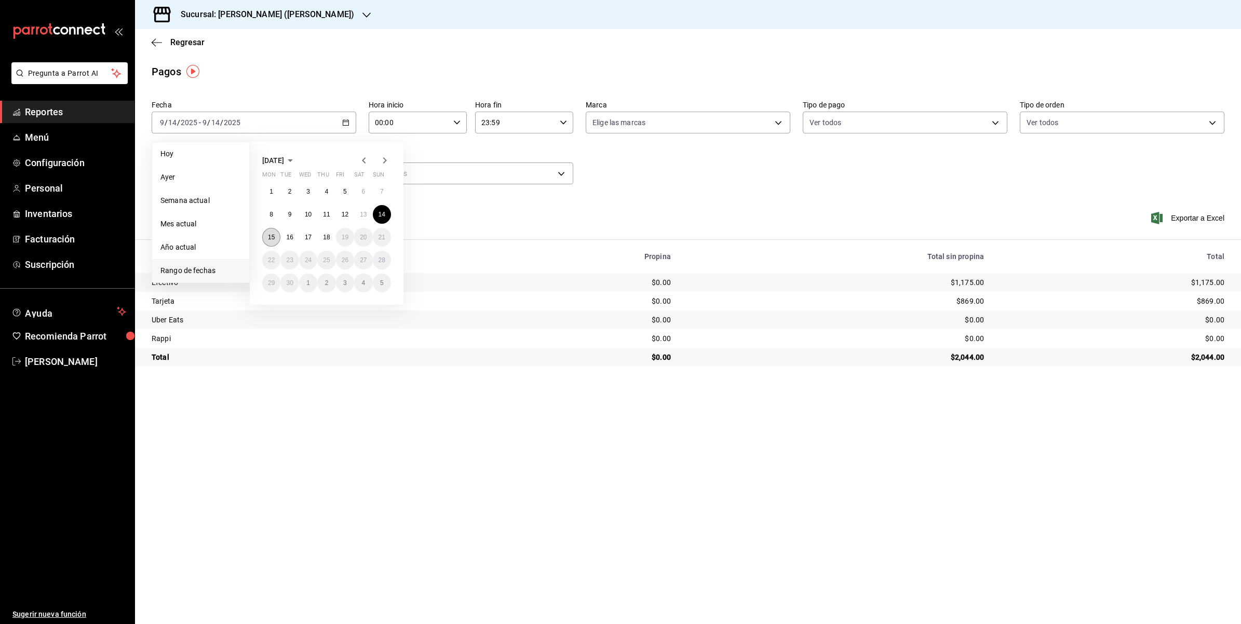
click at [268, 237] on abbr "15" at bounding box center [271, 237] width 7 height 7
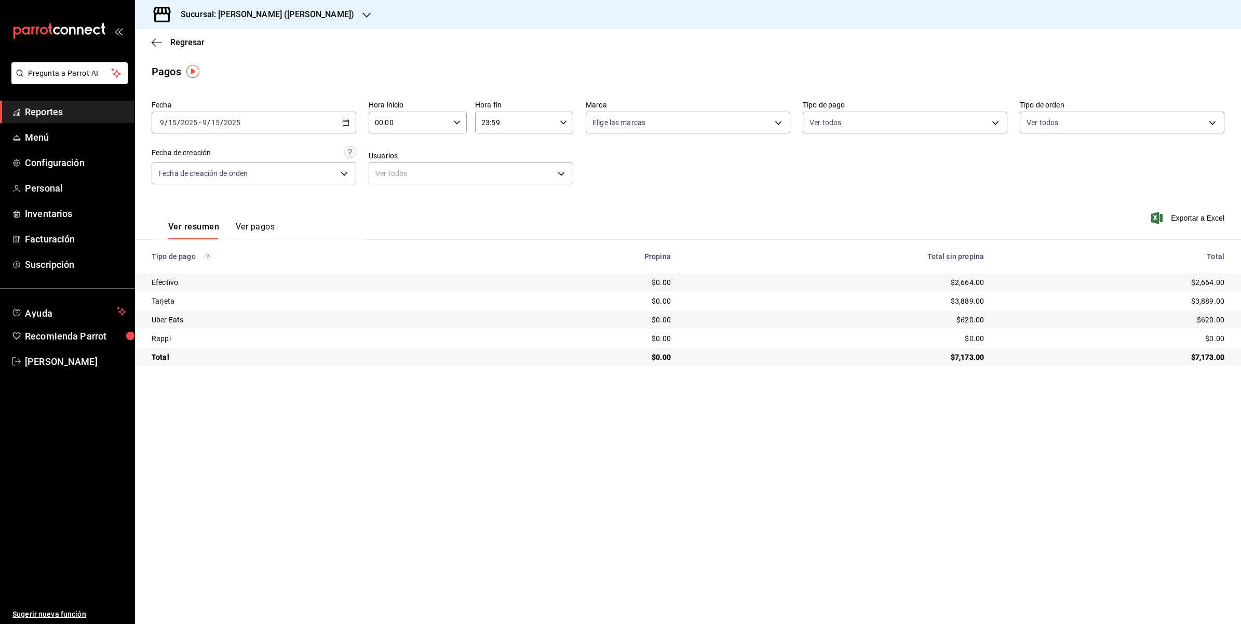
click at [349, 123] on \(Stroke\) "button" at bounding box center [346, 123] width 6 height 6
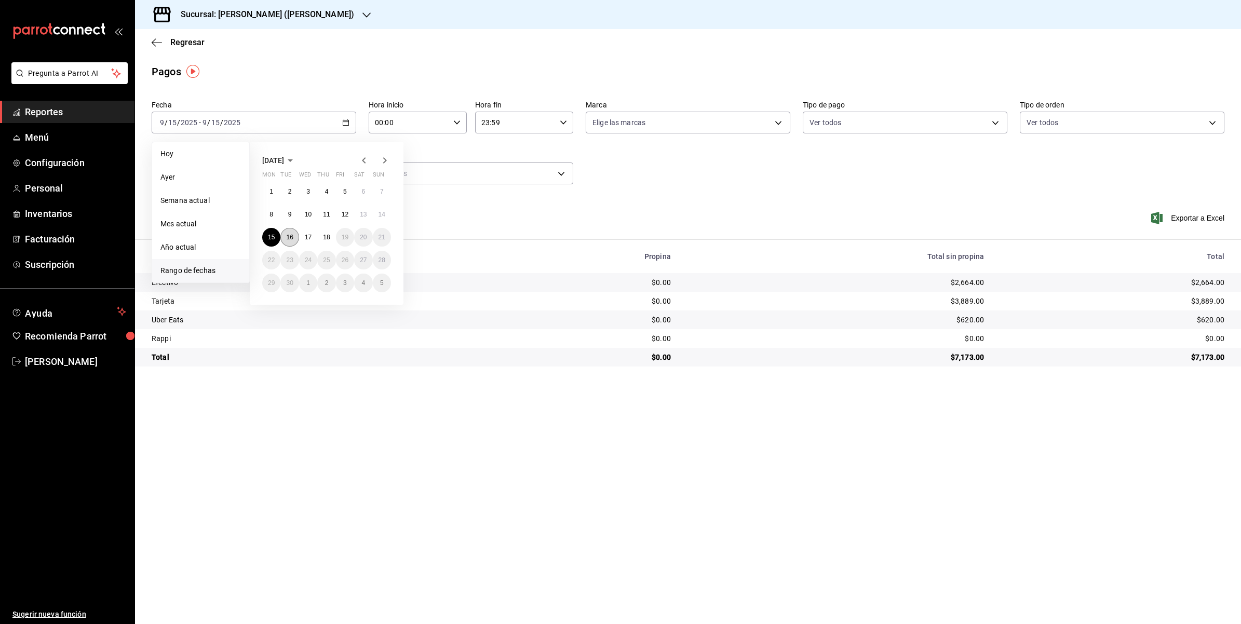
click at [287, 237] on abbr "16" at bounding box center [289, 237] width 7 height 7
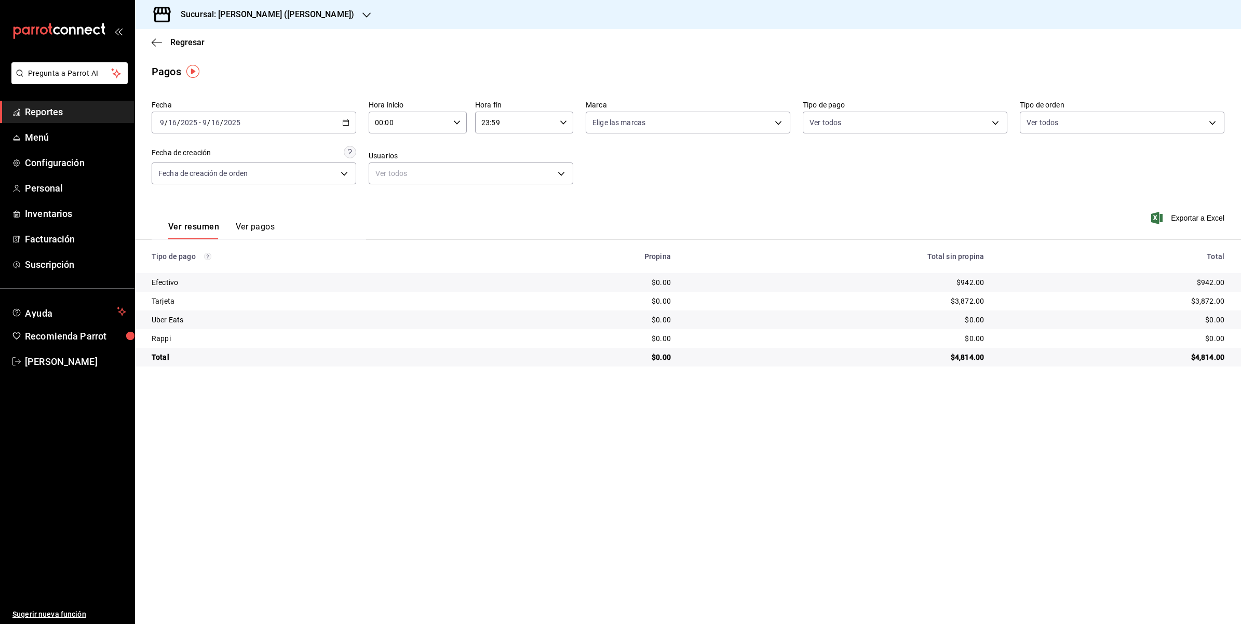
click at [342, 128] on div "[DATE] [DATE] - [DATE] [DATE]" at bounding box center [254, 123] width 205 height 22
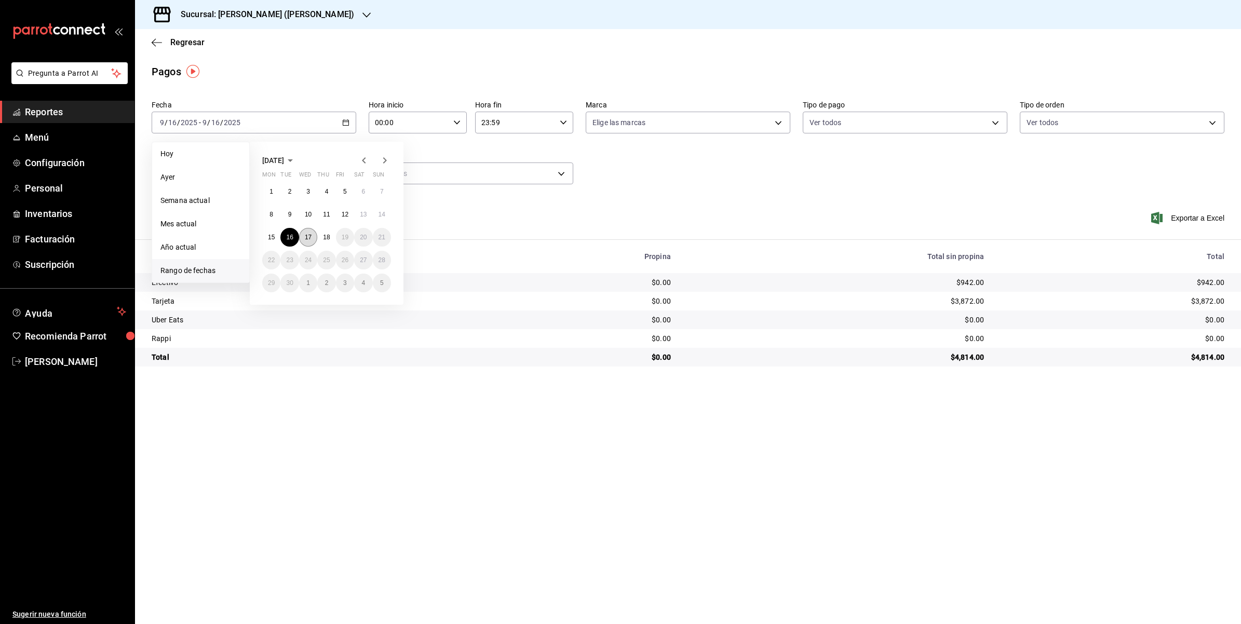
click at [306, 237] on abbr "17" at bounding box center [308, 237] width 7 height 7
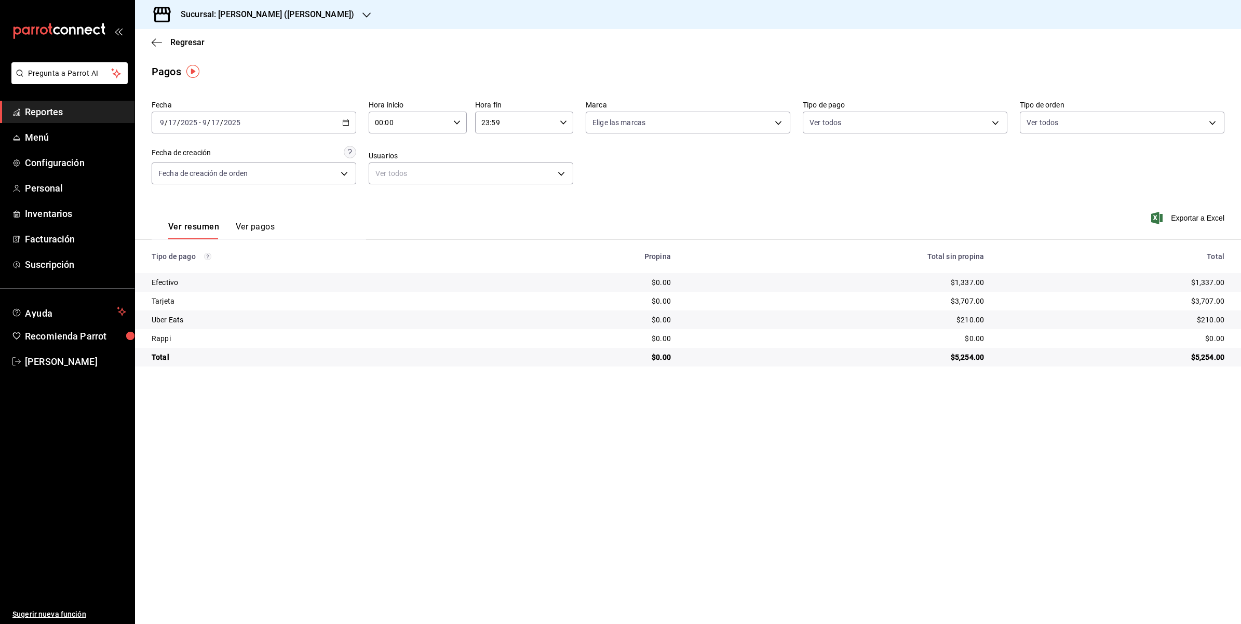
click at [340, 121] on div "[DATE] [DATE] - [DATE] [DATE]" at bounding box center [254, 123] width 205 height 22
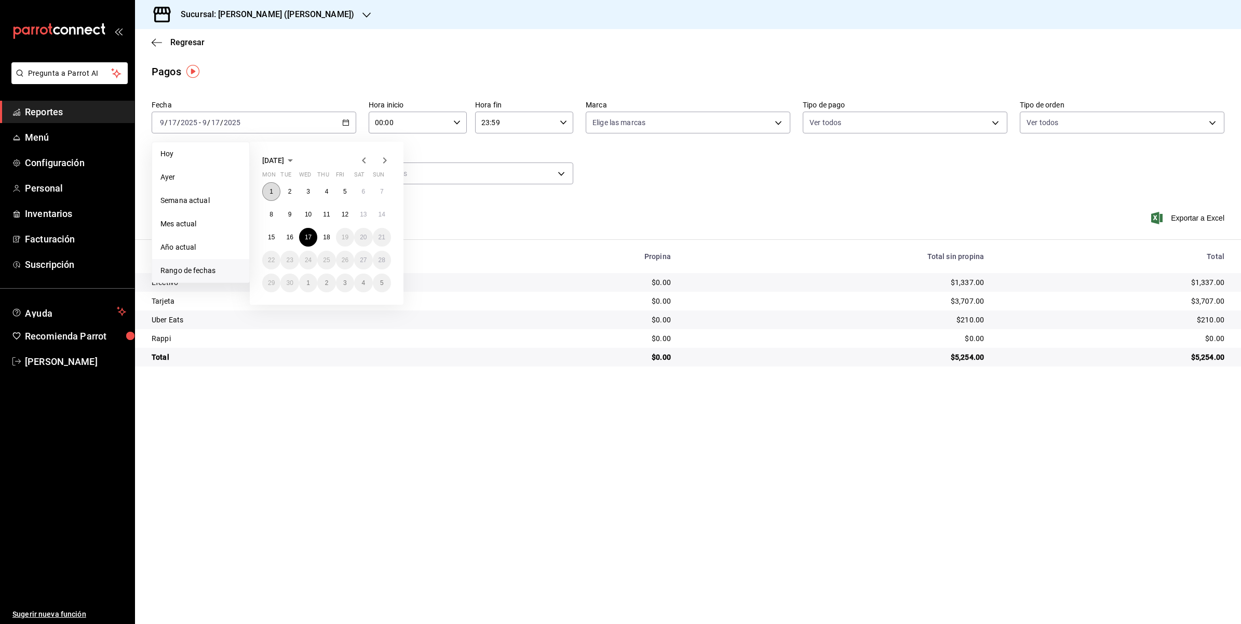
click at [271, 193] on abbr "1" at bounding box center [272, 191] width 4 height 7
click at [306, 240] on button "17" at bounding box center [308, 237] width 18 height 19
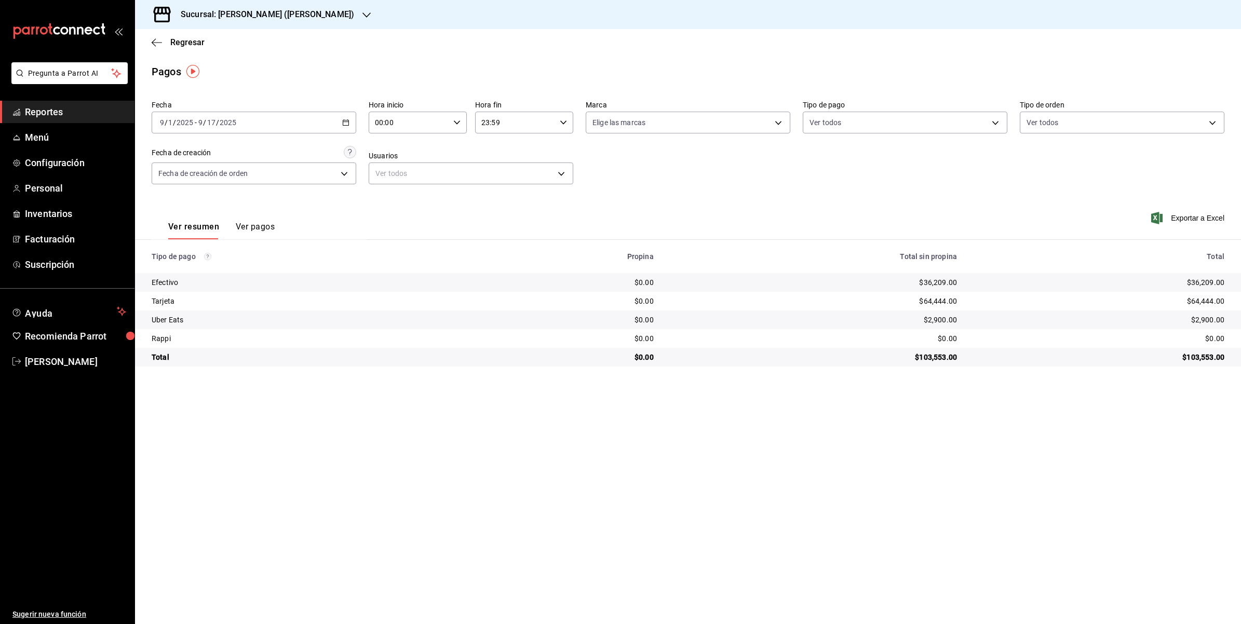
click at [287, 16] on h3 "Sucursal: [PERSON_NAME] ([PERSON_NAME])" at bounding box center [263, 14] width 182 height 12
click at [196, 92] on span "Tetecoloh (West)" at bounding box center [170, 91] width 55 height 11
click at [346, 128] on div "[DATE] [DATE] - [DATE] [DATE]" at bounding box center [254, 123] width 205 height 22
click at [183, 271] on span "Rango de fechas" at bounding box center [200, 270] width 81 height 11
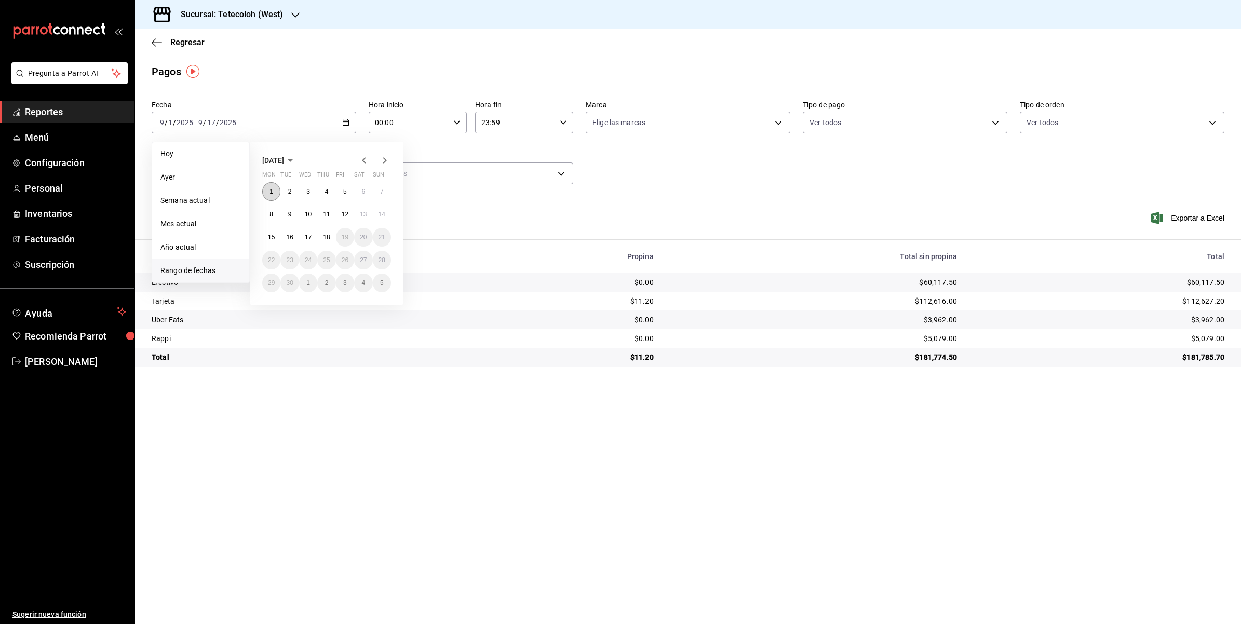
click at [265, 194] on button "1" at bounding box center [271, 191] width 18 height 19
drag, startPoint x: 265, startPoint y: 194, endPoint x: 14, endPoint y: 219, distance: 252.1
click at [265, 193] on button "1" at bounding box center [271, 191] width 18 height 19
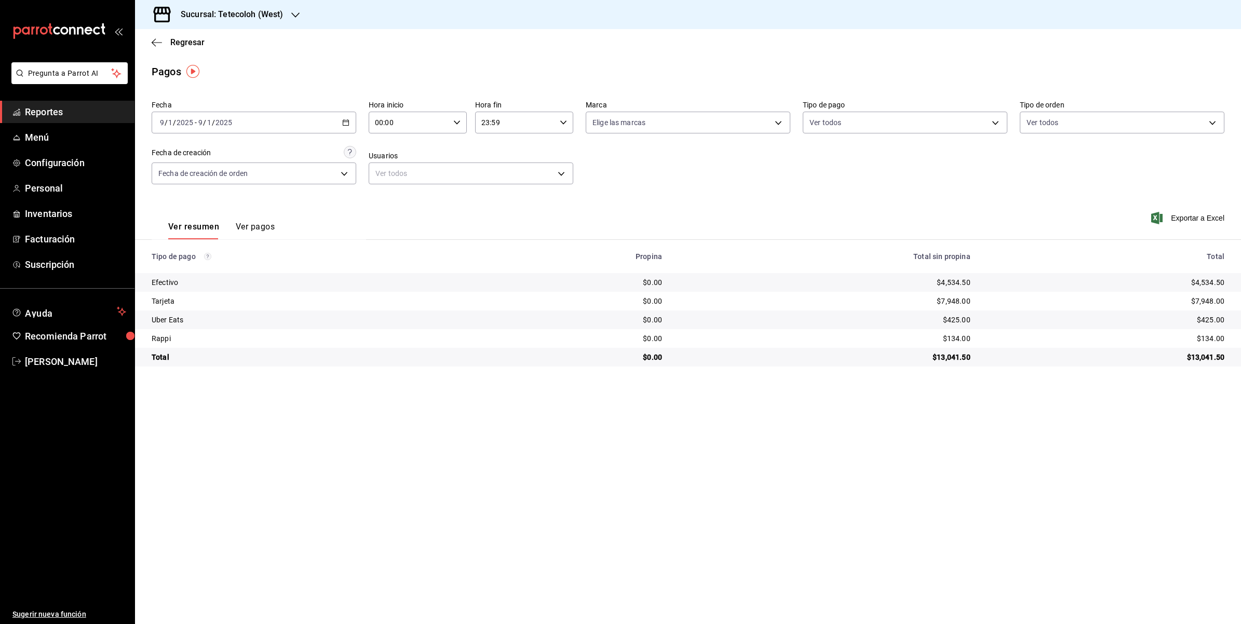
click at [340, 118] on div "[DATE] [DATE] - [DATE] [DATE]" at bounding box center [254, 123] width 205 height 22
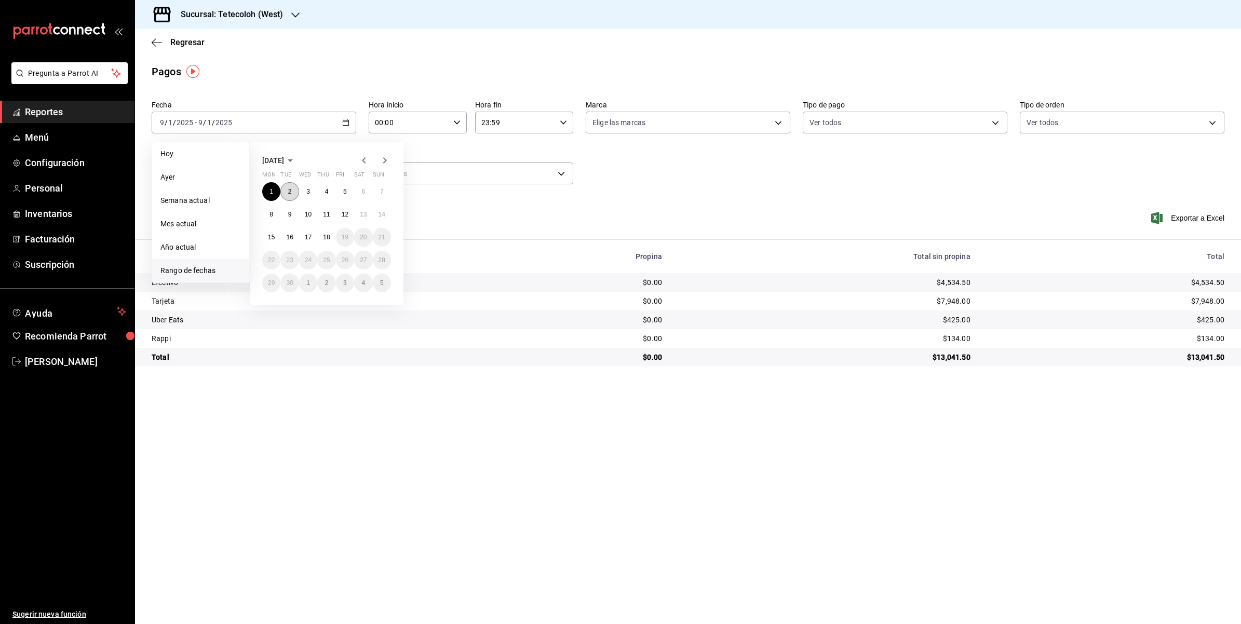
click at [284, 192] on button "2" at bounding box center [289, 191] width 18 height 19
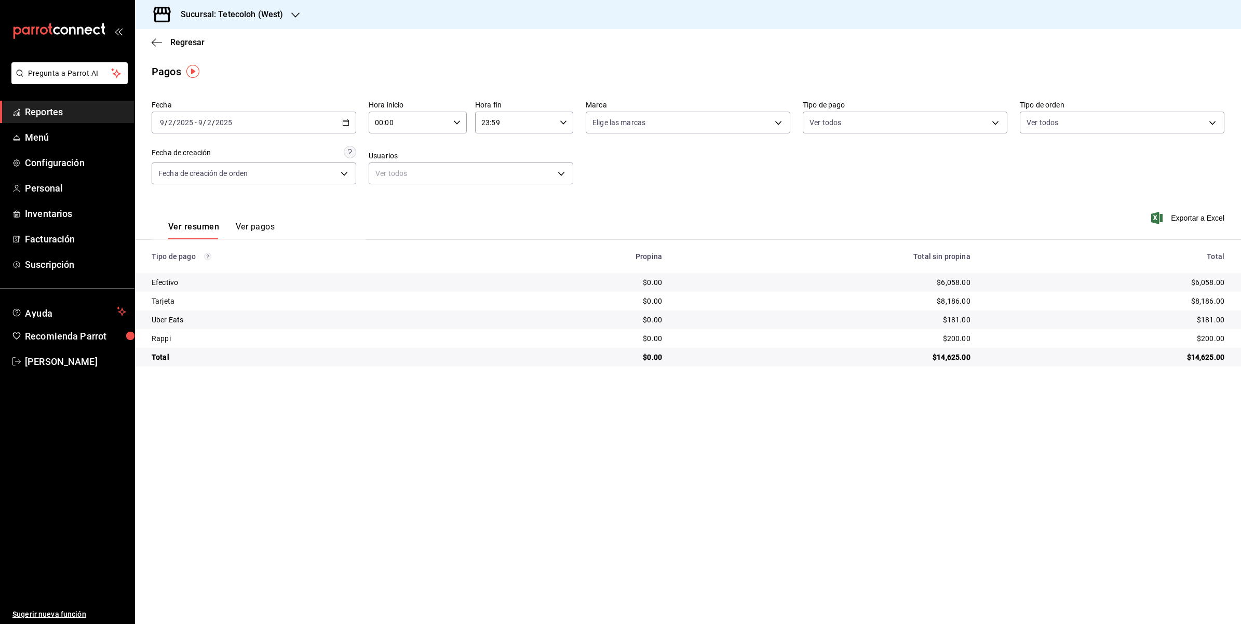
click at [344, 125] on \(Stroke\) "button" at bounding box center [346, 123] width 6 height 6
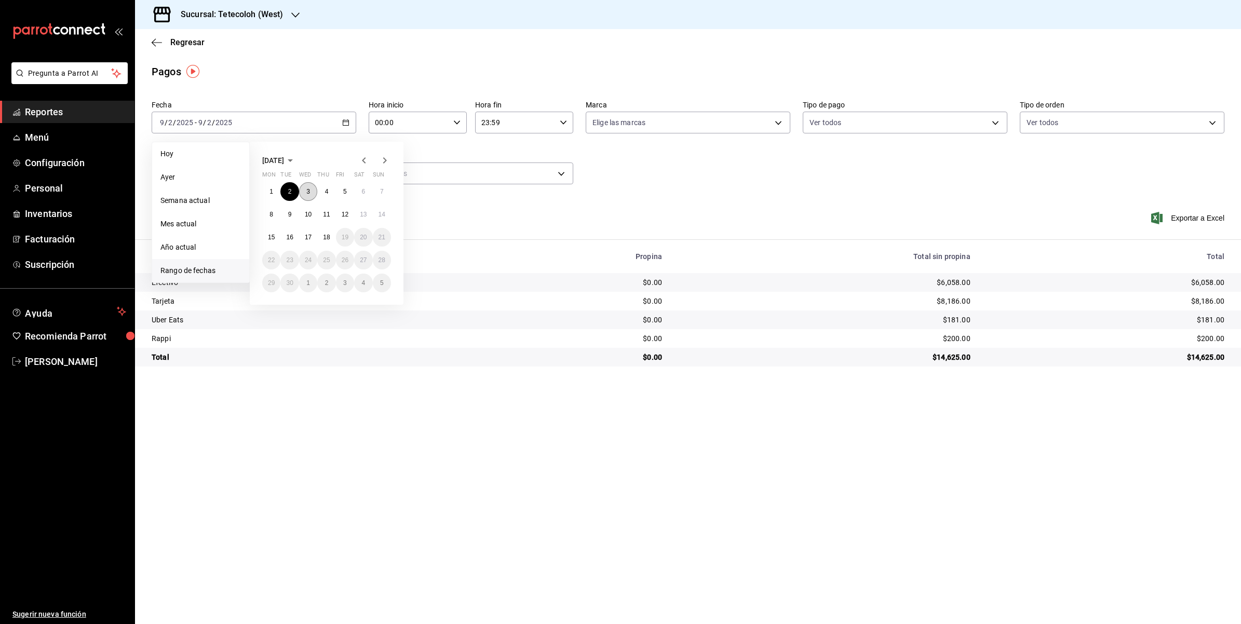
click at [310, 194] on button "3" at bounding box center [308, 191] width 18 height 19
click at [310, 194] on abbr "3" at bounding box center [308, 191] width 4 height 7
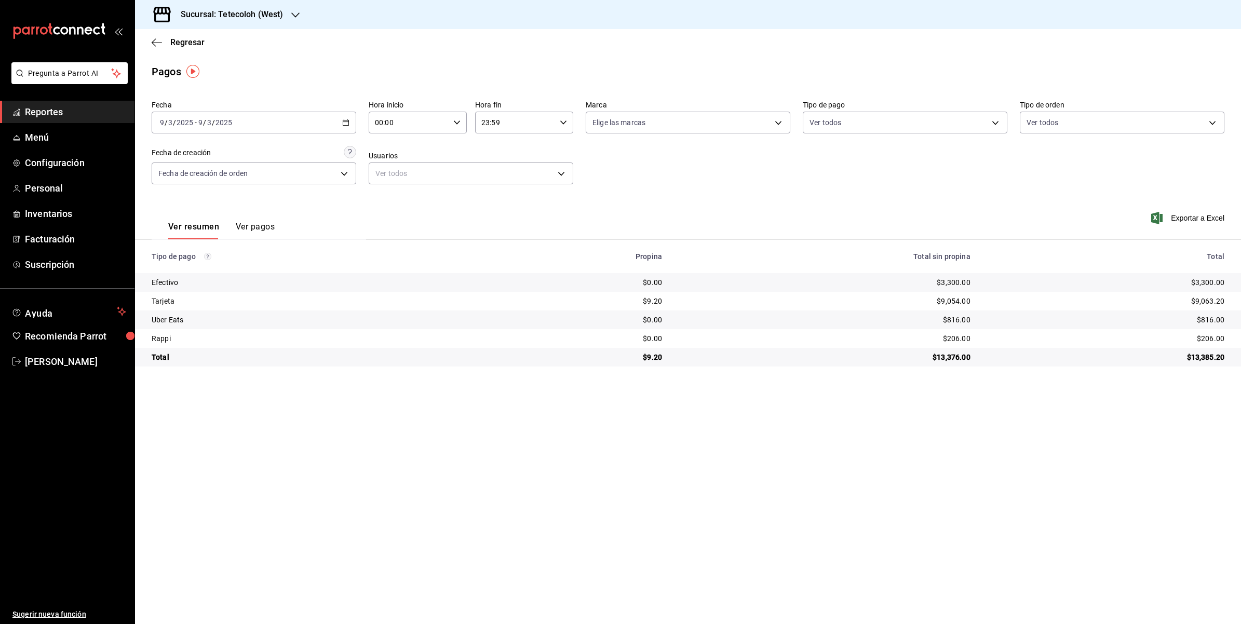
click at [344, 127] on div "[DATE] [DATE] - [DATE] [DATE]" at bounding box center [254, 123] width 205 height 22
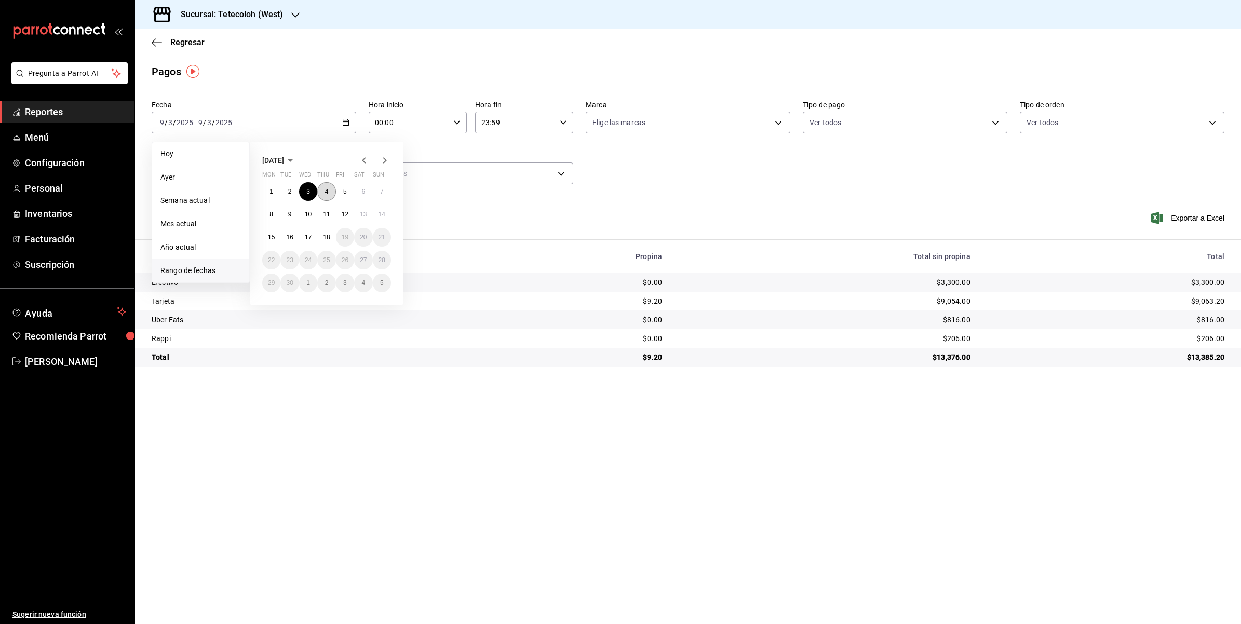
click at [330, 188] on button "4" at bounding box center [326, 191] width 18 height 19
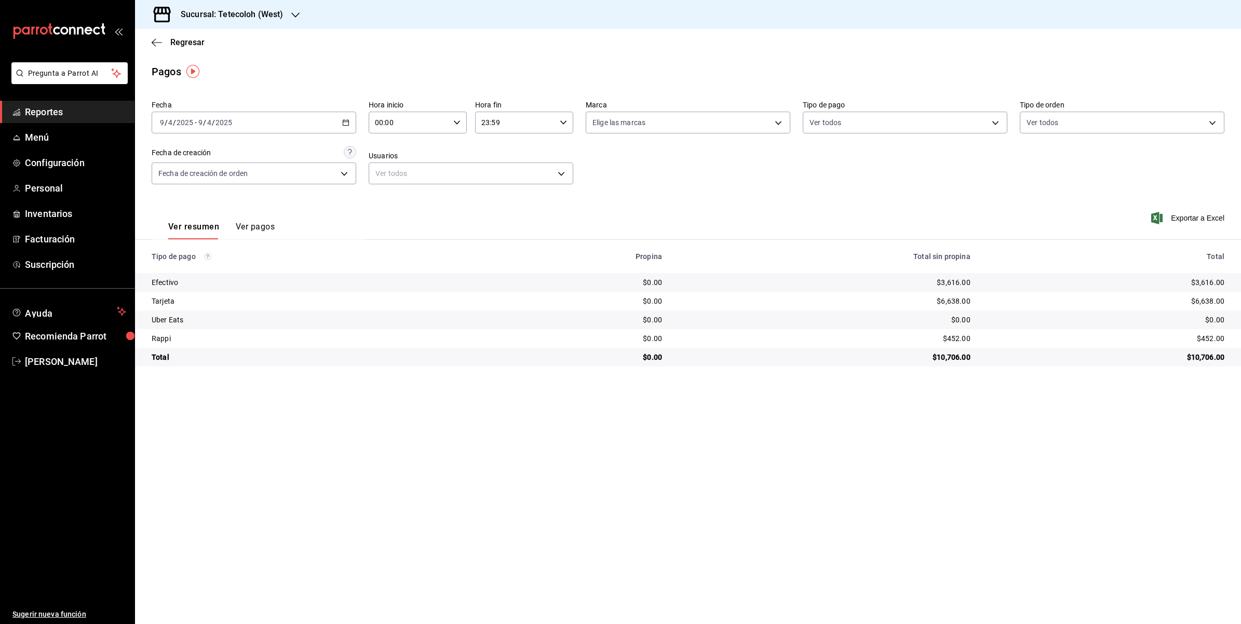
click at [347, 127] on div "[DATE] [DATE] - [DATE] [DATE]" at bounding box center [254, 123] width 205 height 22
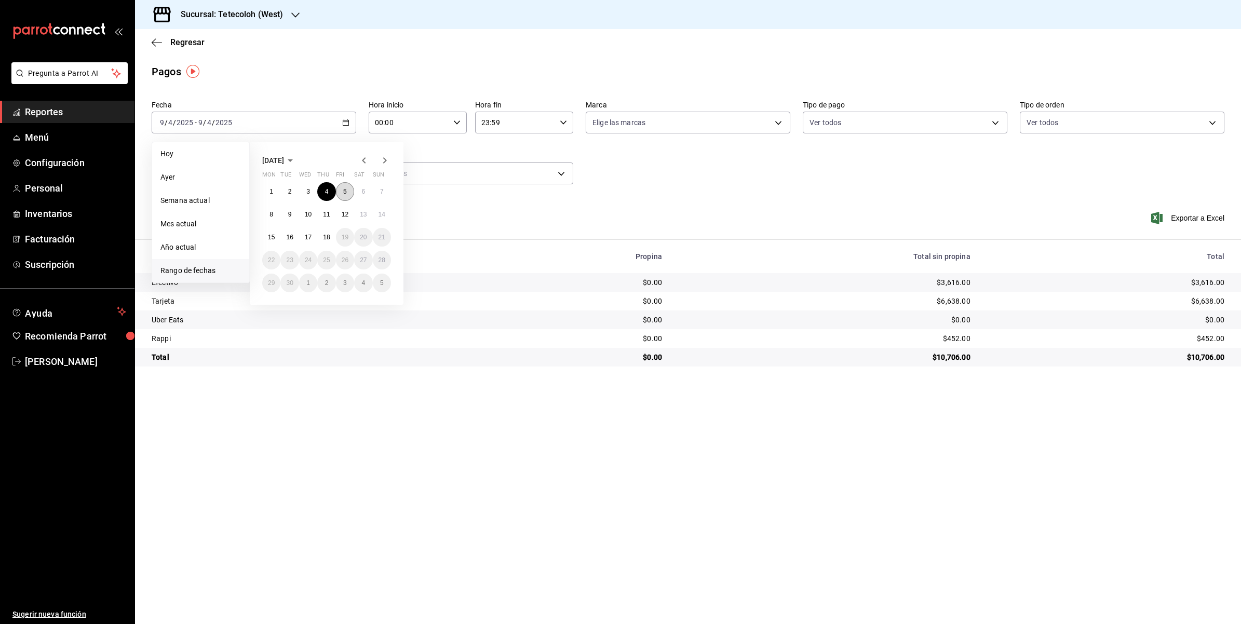
click at [343, 192] on abbr "5" at bounding box center [345, 191] width 4 height 7
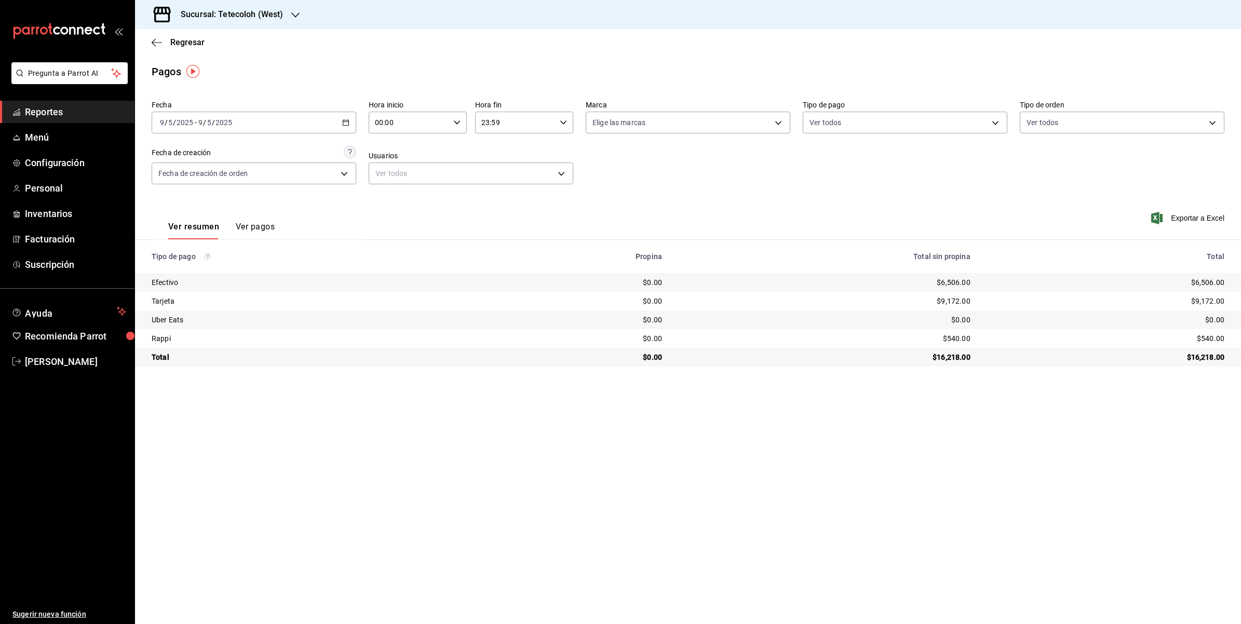
click at [343, 125] on \(Stroke\) "button" at bounding box center [346, 123] width 6 height 6
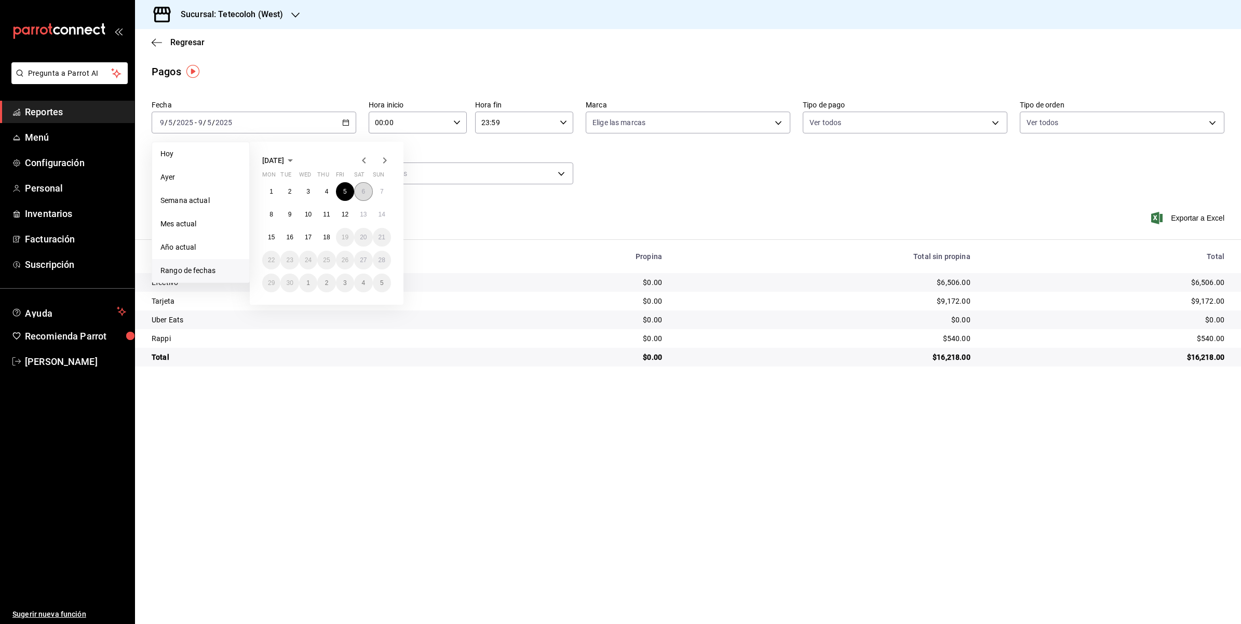
click at [355, 194] on button "6" at bounding box center [363, 191] width 18 height 19
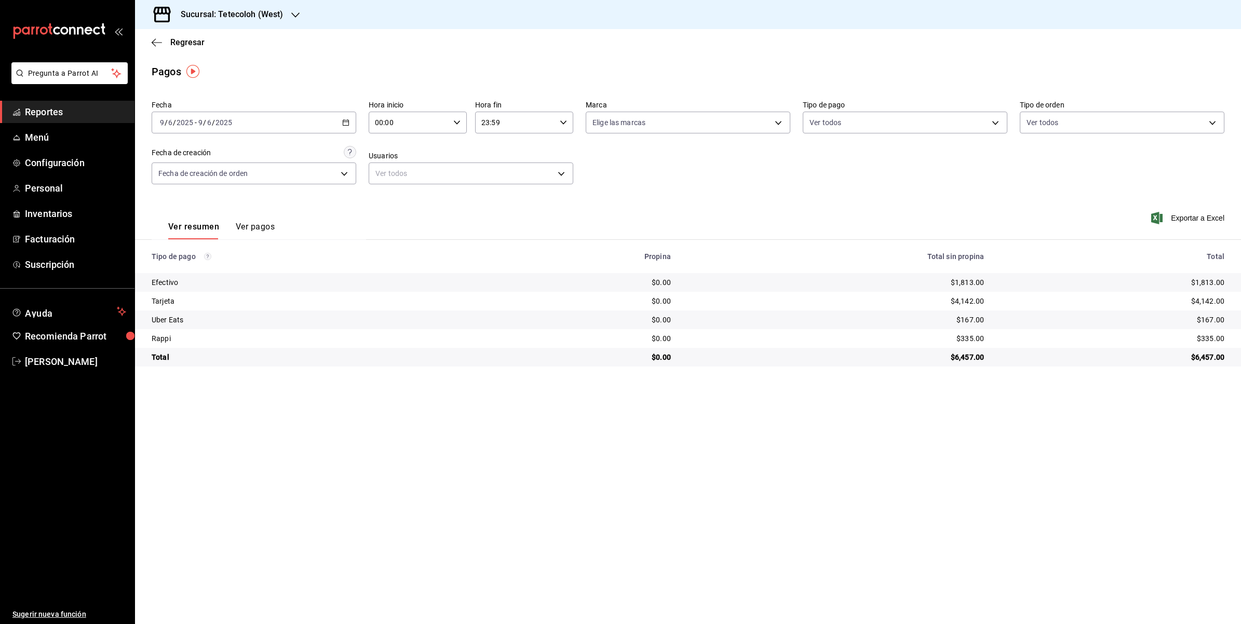
click at [342, 115] on div "[DATE] [DATE] - [DATE] [DATE]" at bounding box center [254, 123] width 205 height 22
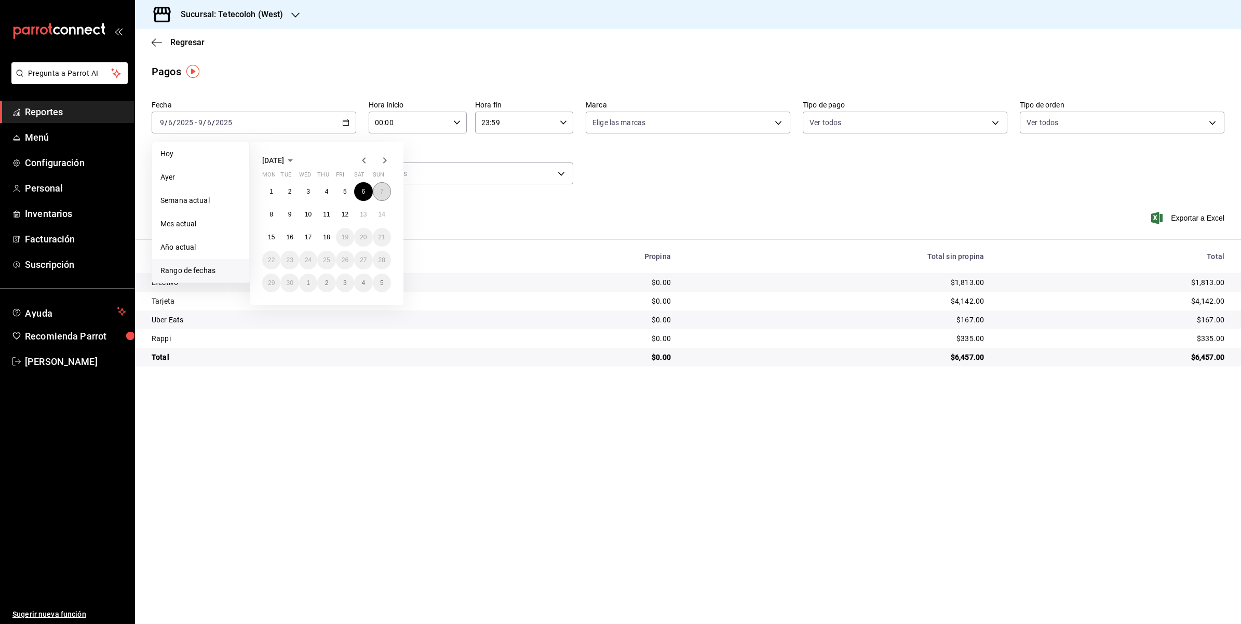
click at [377, 190] on button "7" at bounding box center [382, 191] width 18 height 19
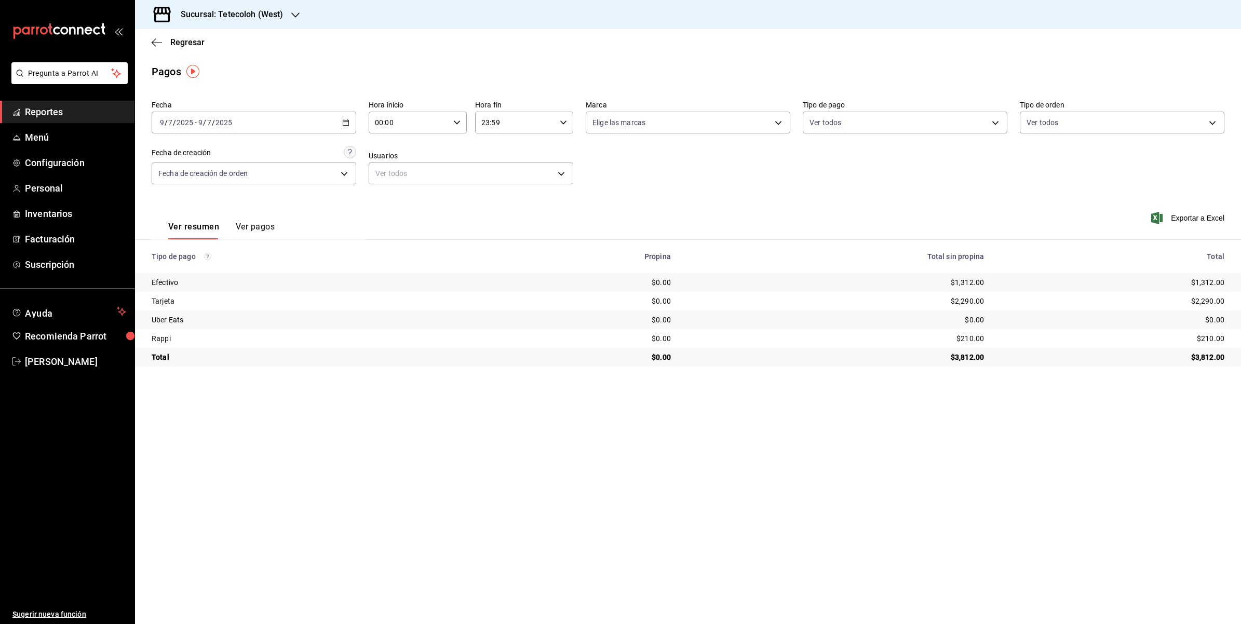
click at [348, 128] on div "[DATE] [DATE] - [DATE] [DATE]" at bounding box center [254, 123] width 205 height 22
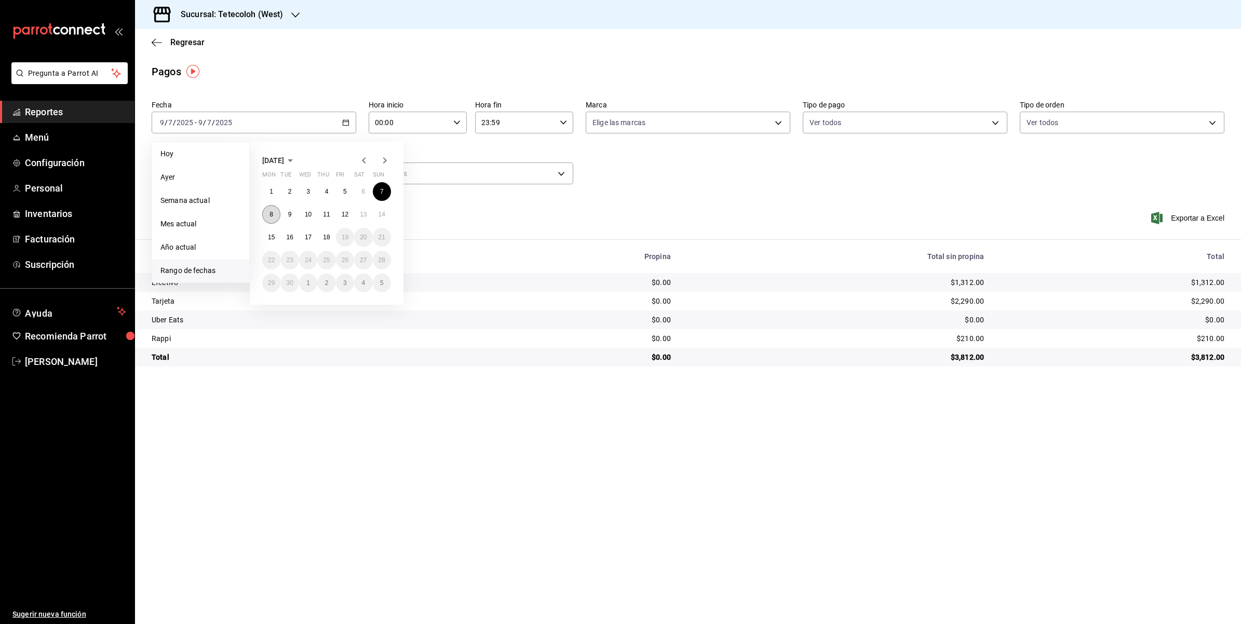
click at [273, 216] on button "8" at bounding box center [271, 214] width 18 height 19
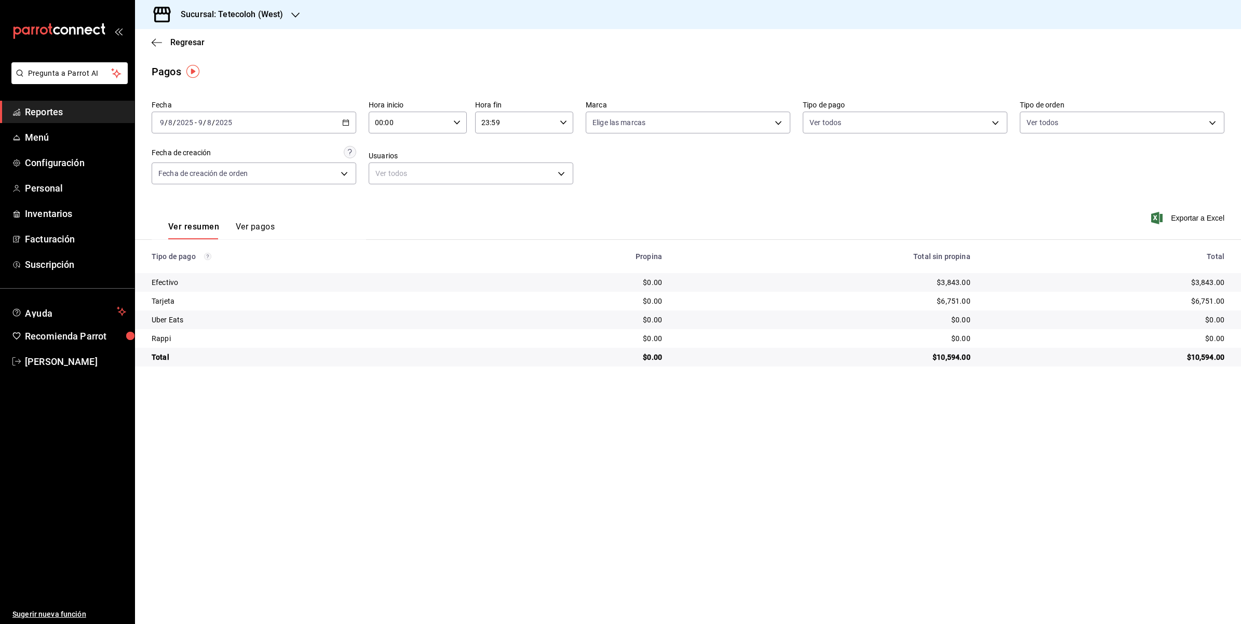
click at [346, 123] on icon "button" at bounding box center [345, 122] width 7 height 7
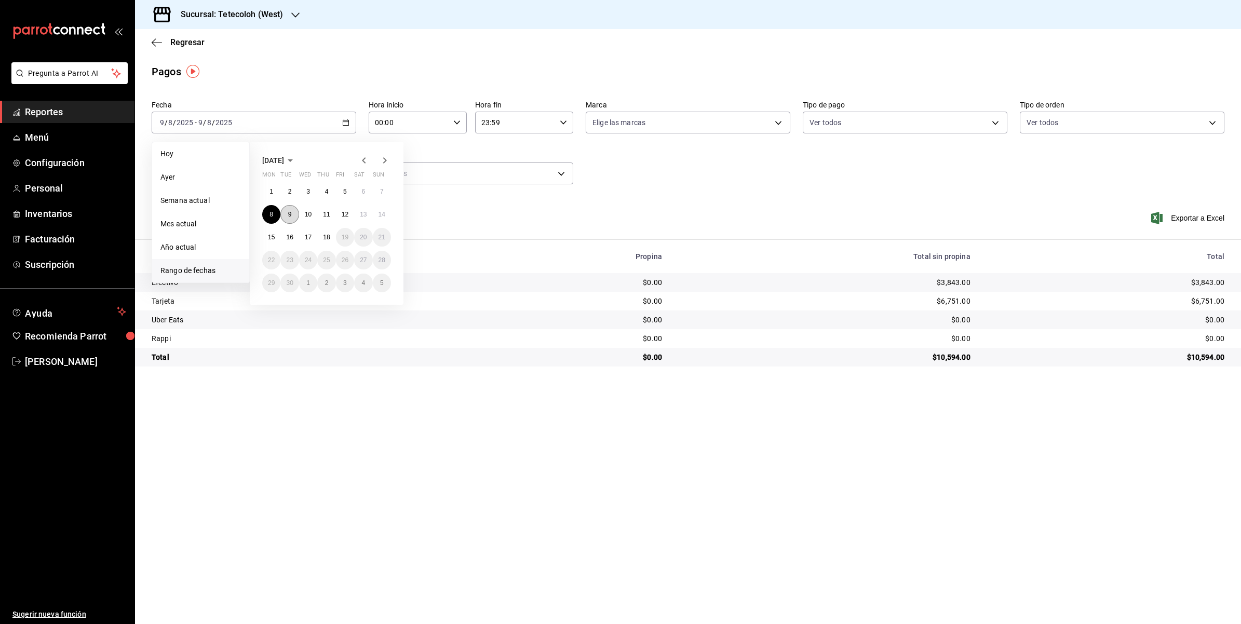
click at [286, 213] on button "9" at bounding box center [289, 214] width 18 height 19
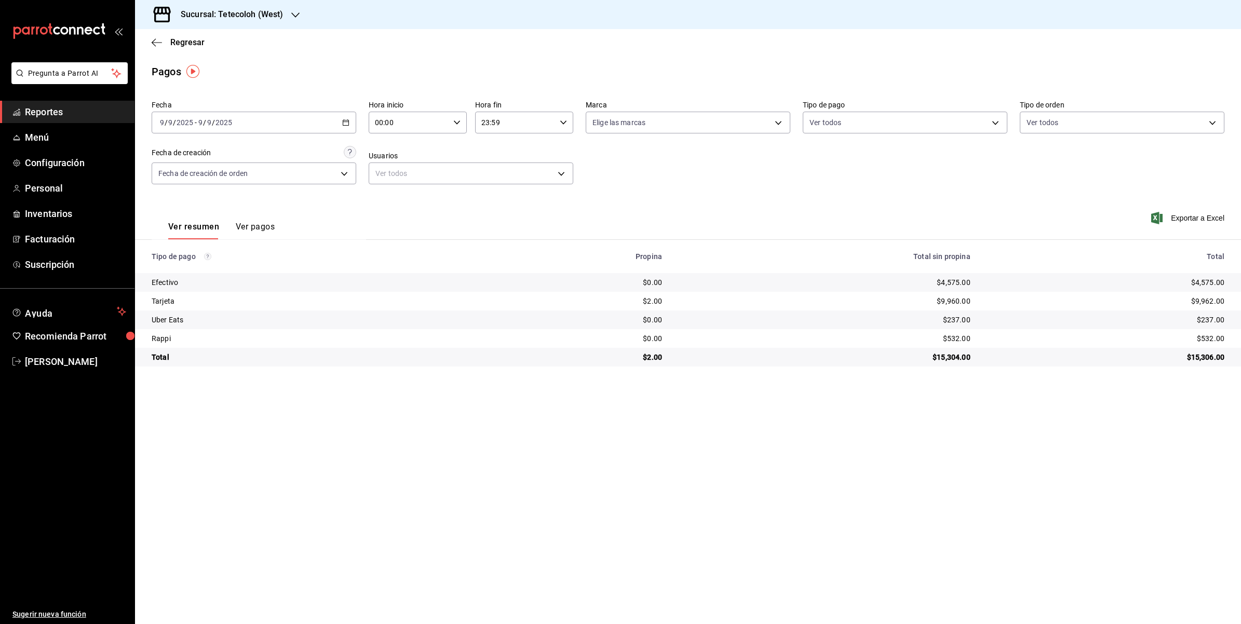
click at [343, 121] on \(Stroke\) "button" at bounding box center [346, 123] width 6 height 6
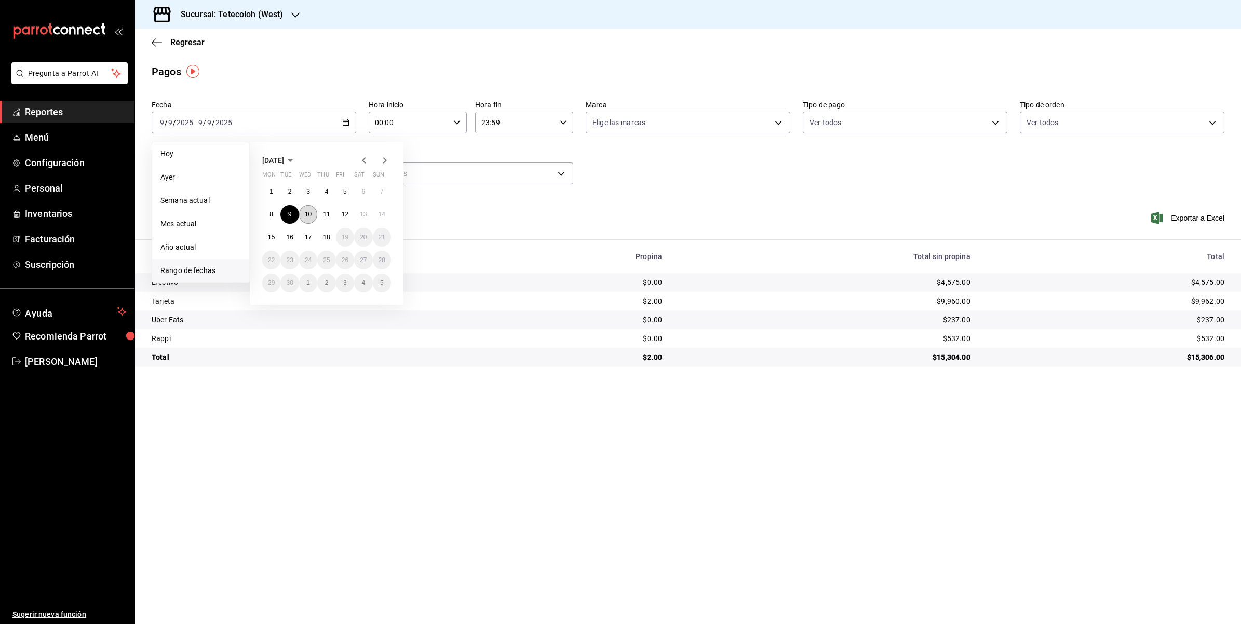
click at [307, 216] on abbr "10" at bounding box center [308, 214] width 7 height 7
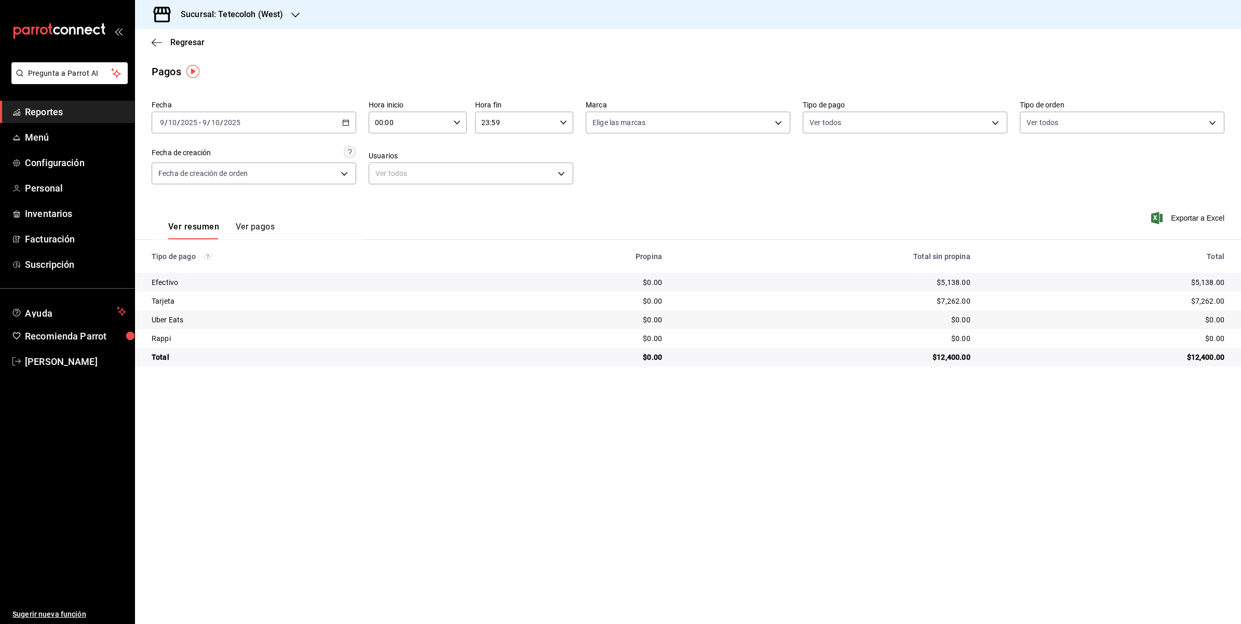
click at [346, 123] on icon "button" at bounding box center [345, 122] width 7 height 7
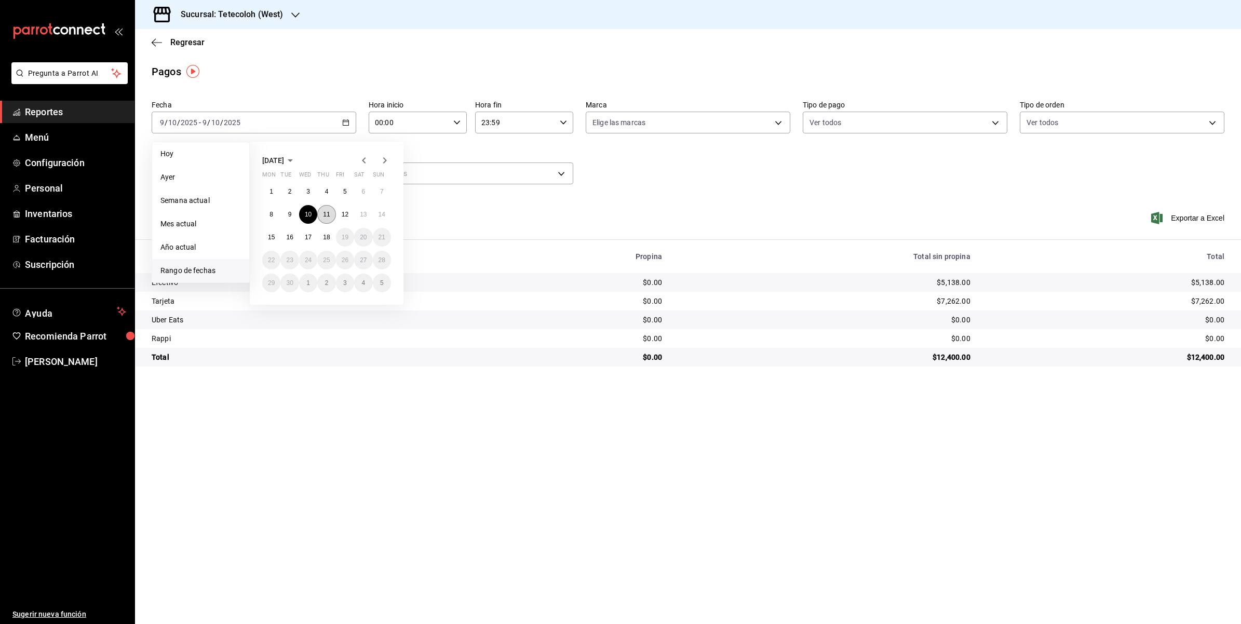
click at [329, 211] on abbr "11" at bounding box center [326, 214] width 7 height 7
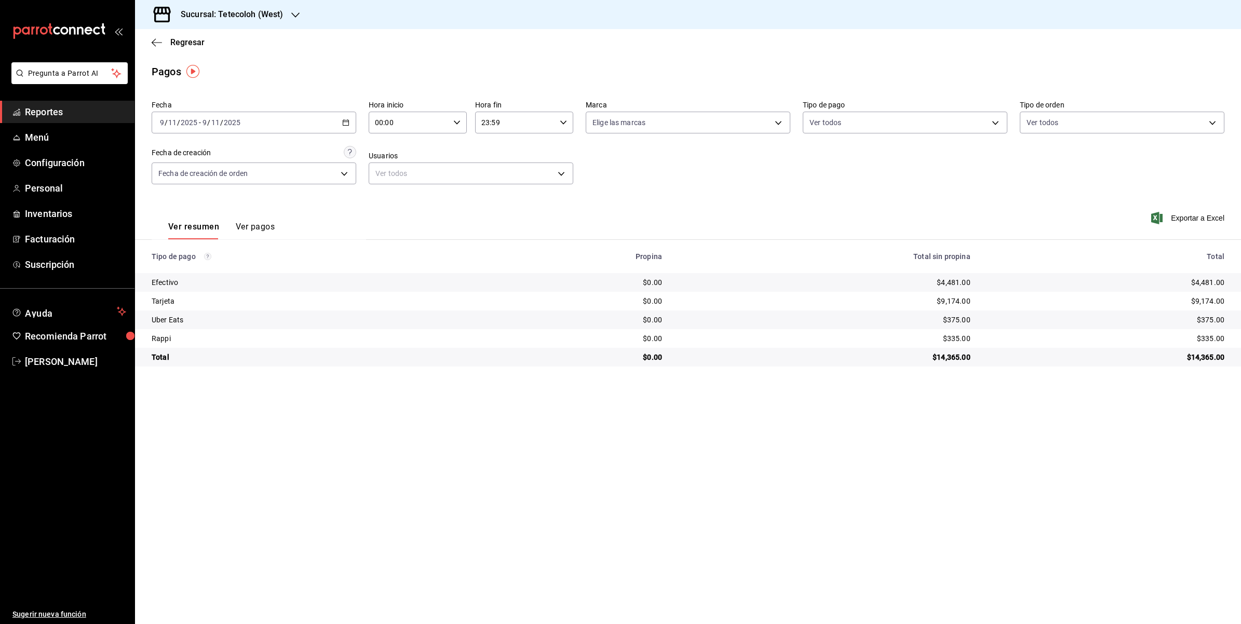
click at [343, 131] on div "[DATE] [DATE] - [DATE] [DATE]" at bounding box center [254, 123] width 205 height 22
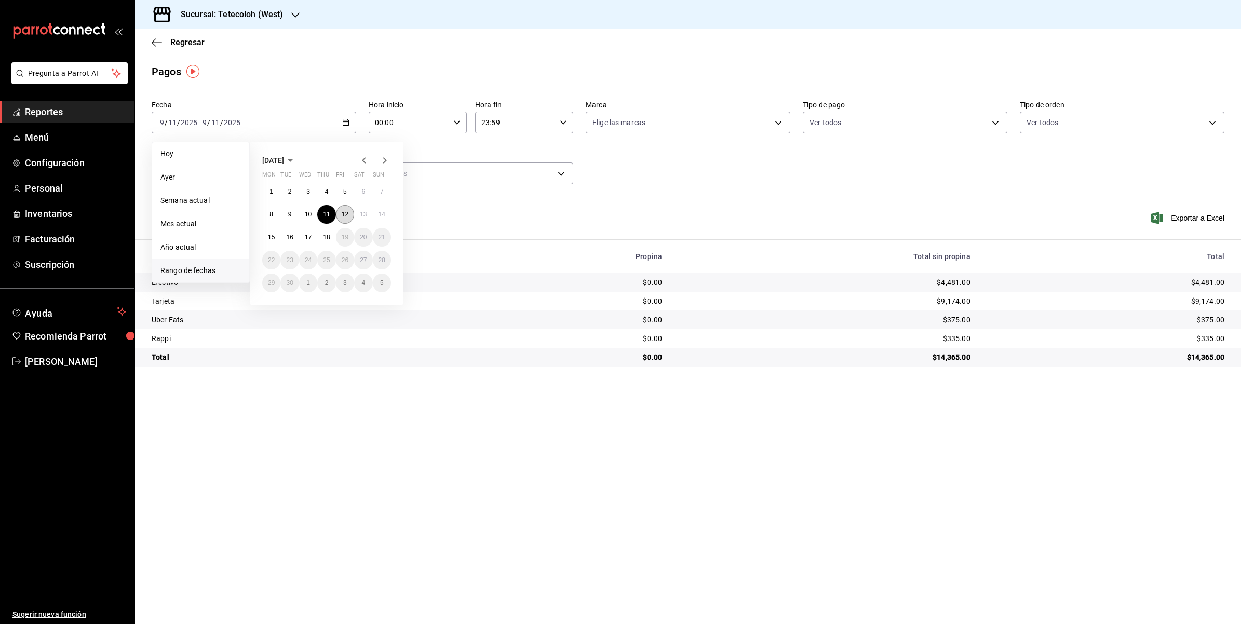
click at [343, 216] on abbr "12" at bounding box center [345, 214] width 7 height 7
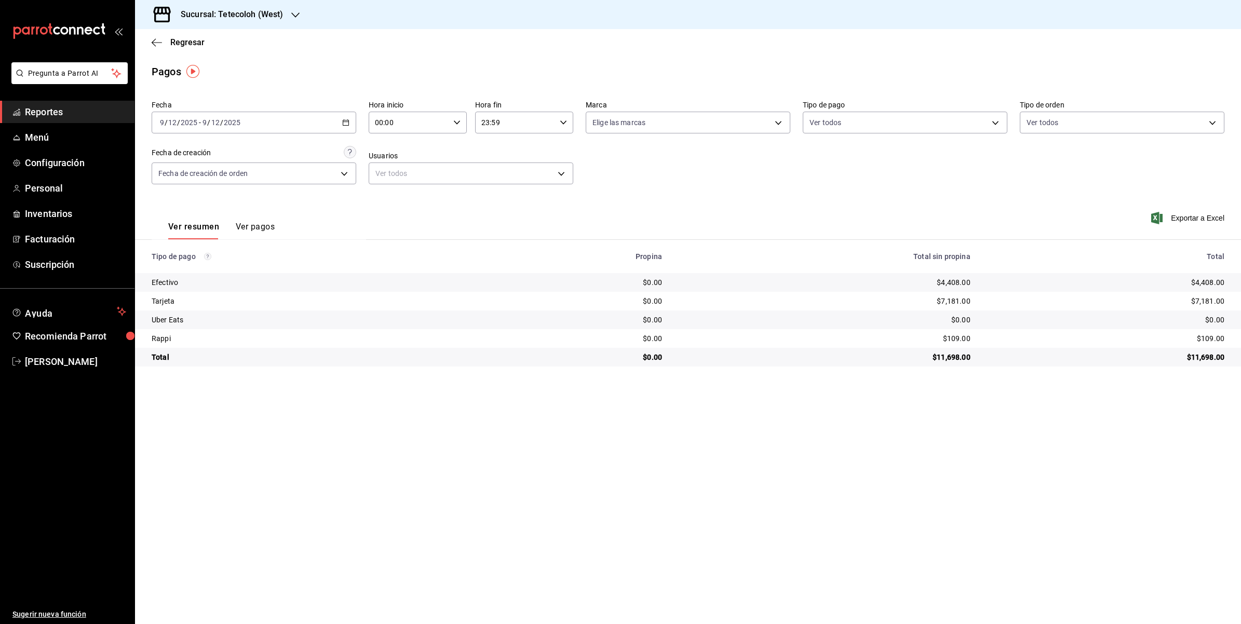
click at [346, 123] on icon "button" at bounding box center [345, 122] width 7 height 7
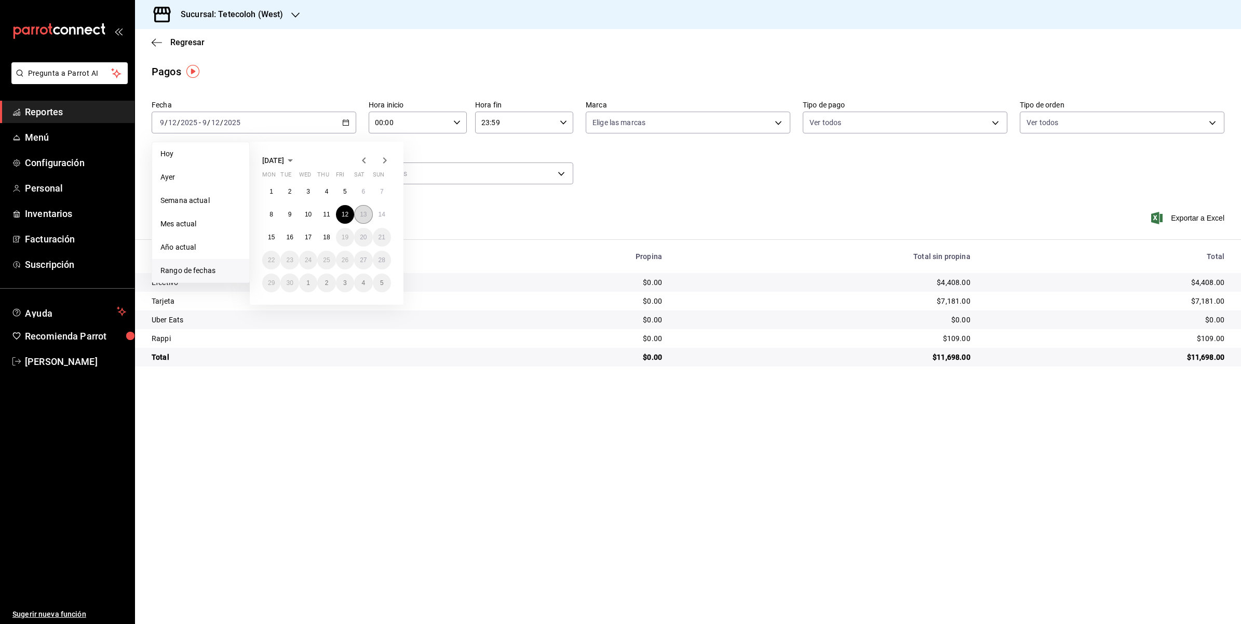
click at [362, 216] on abbr "13" at bounding box center [363, 214] width 7 height 7
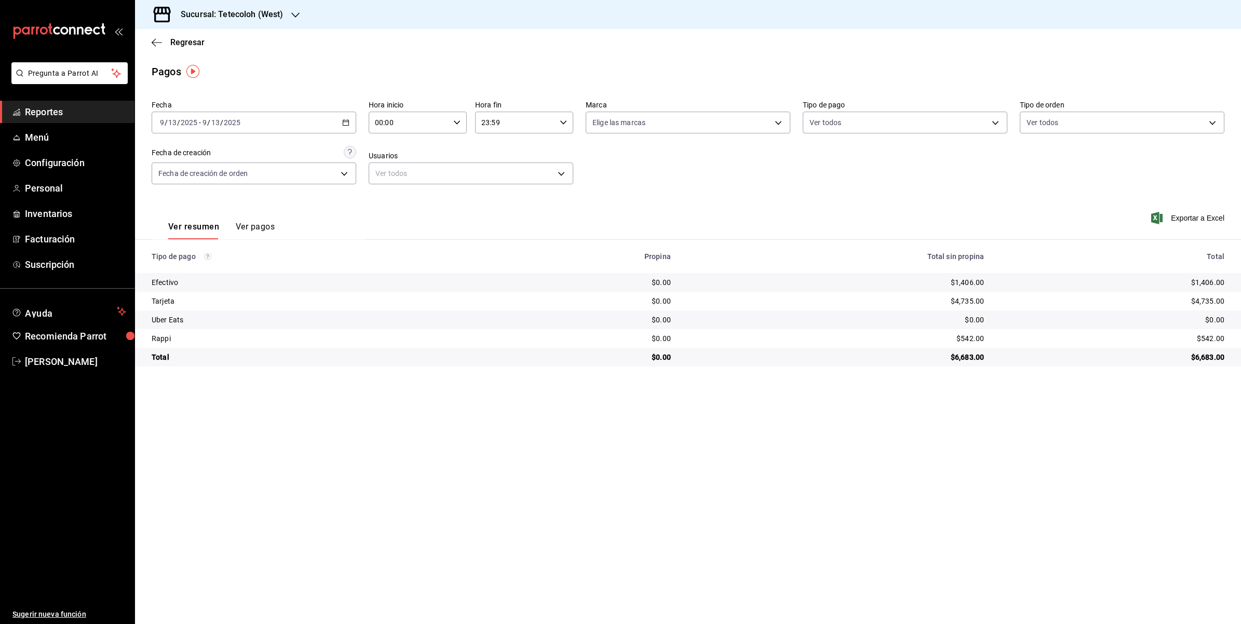
click at [339, 121] on div "[DATE] [DATE] - [DATE] [DATE]" at bounding box center [254, 123] width 205 height 22
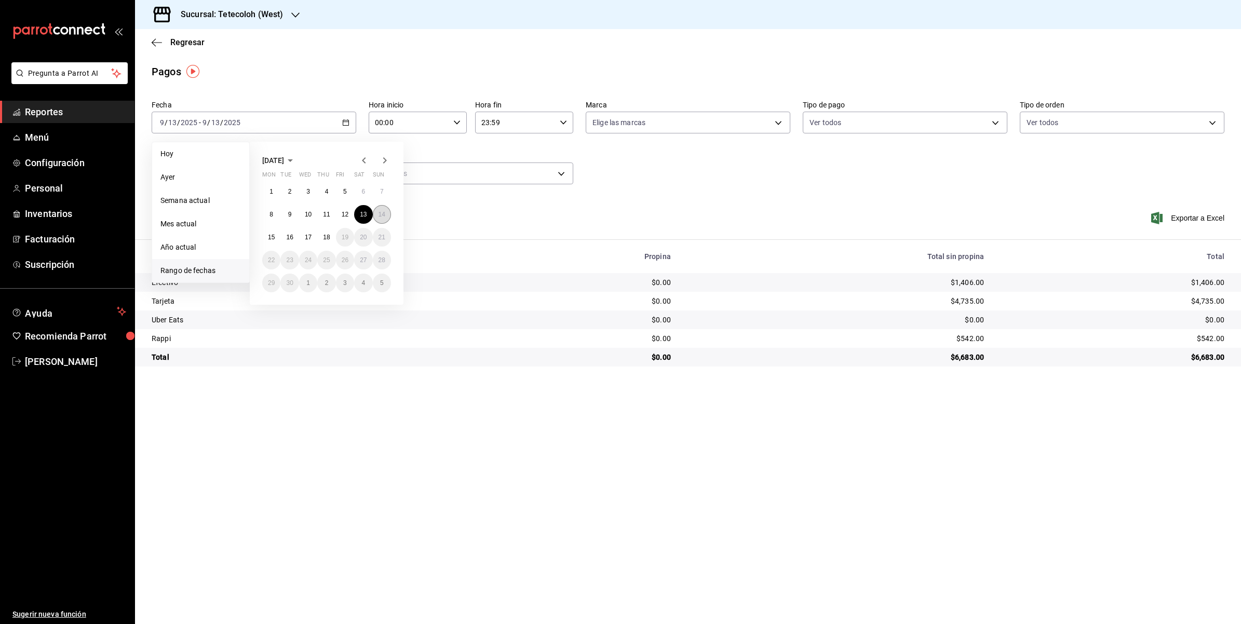
click at [381, 216] on abbr "14" at bounding box center [382, 214] width 7 height 7
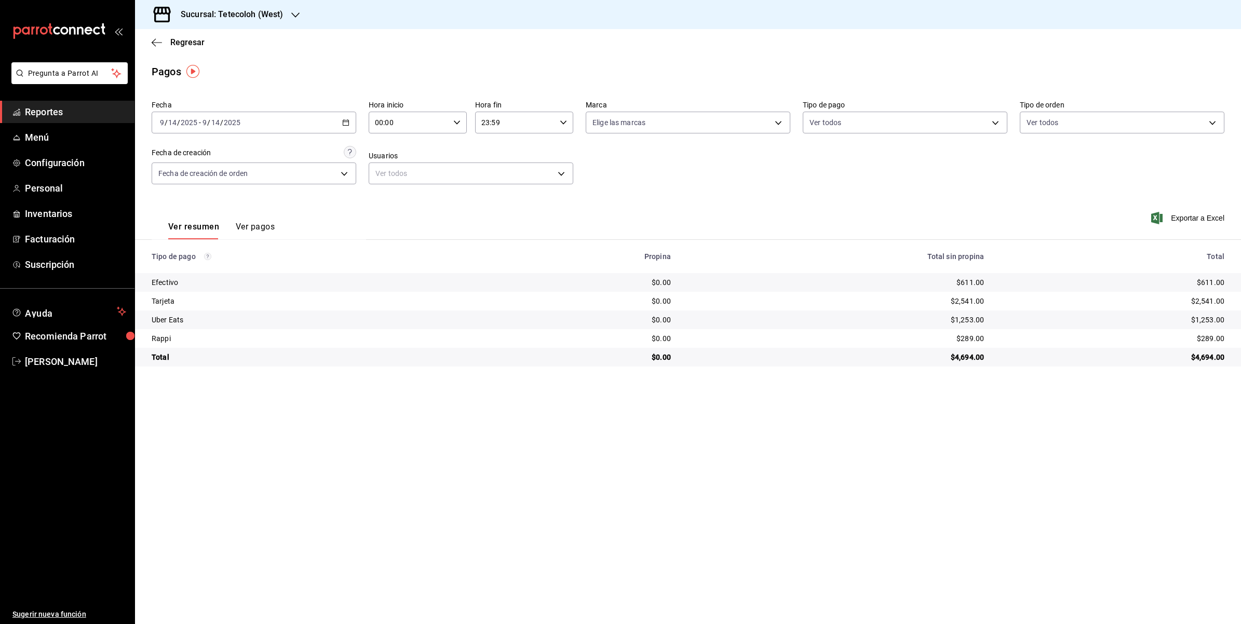
click at [349, 123] on \(Stroke\) "button" at bounding box center [346, 123] width 6 height 6
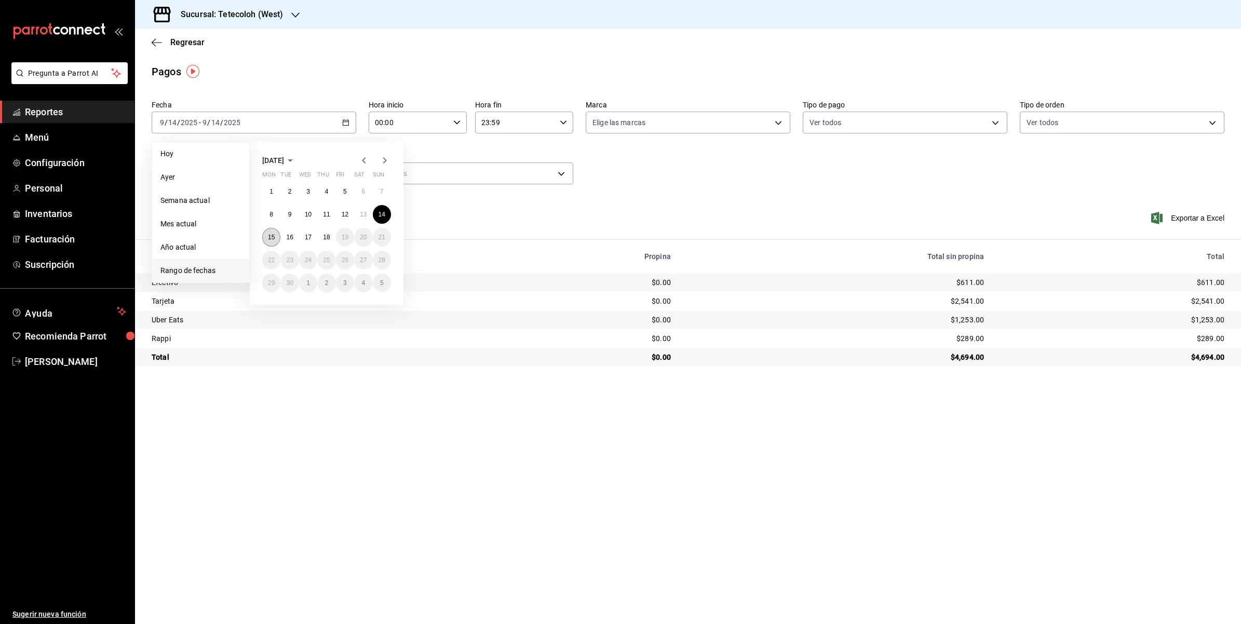
click at [275, 236] on button "15" at bounding box center [271, 237] width 18 height 19
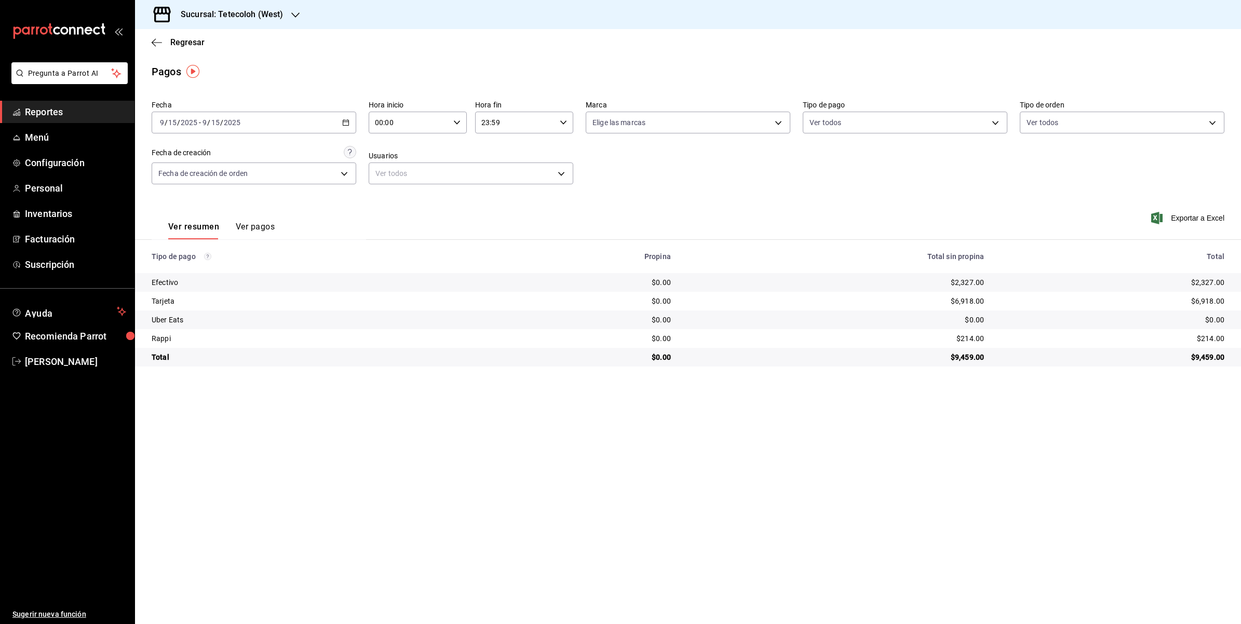
click at [307, 121] on div "[DATE] [DATE] - [DATE] [DATE]" at bounding box center [254, 123] width 205 height 22
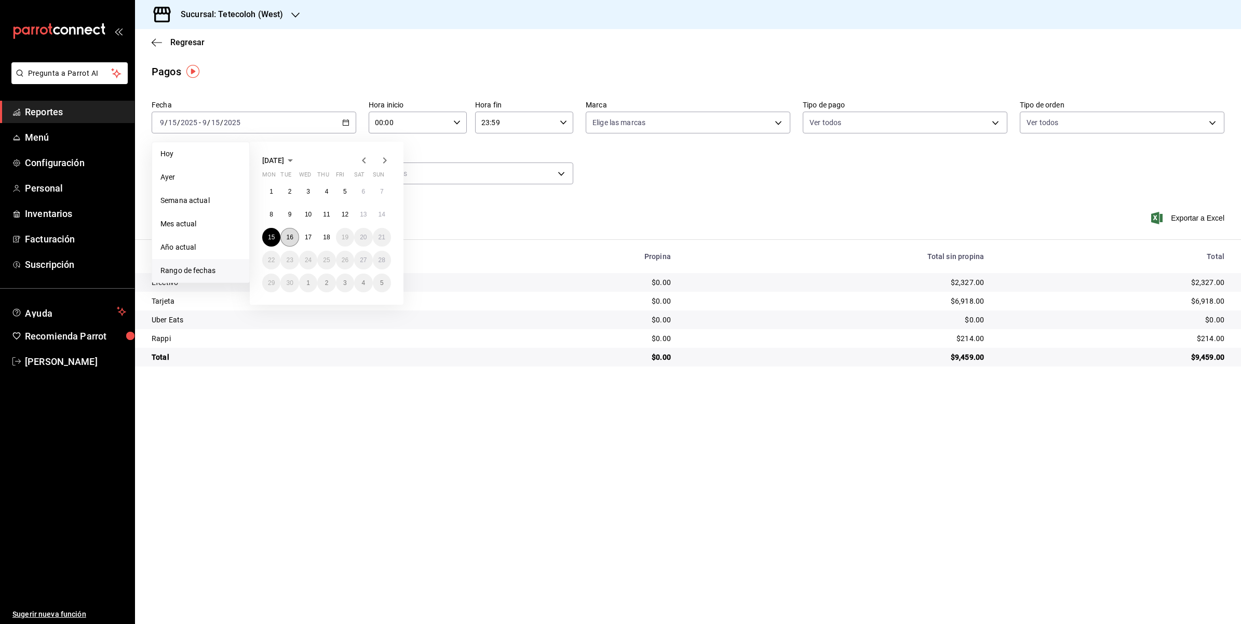
click at [290, 244] on button "16" at bounding box center [289, 237] width 18 height 19
click at [289, 240] on button "16" at bounding box center [289, 237] width 18 height 19
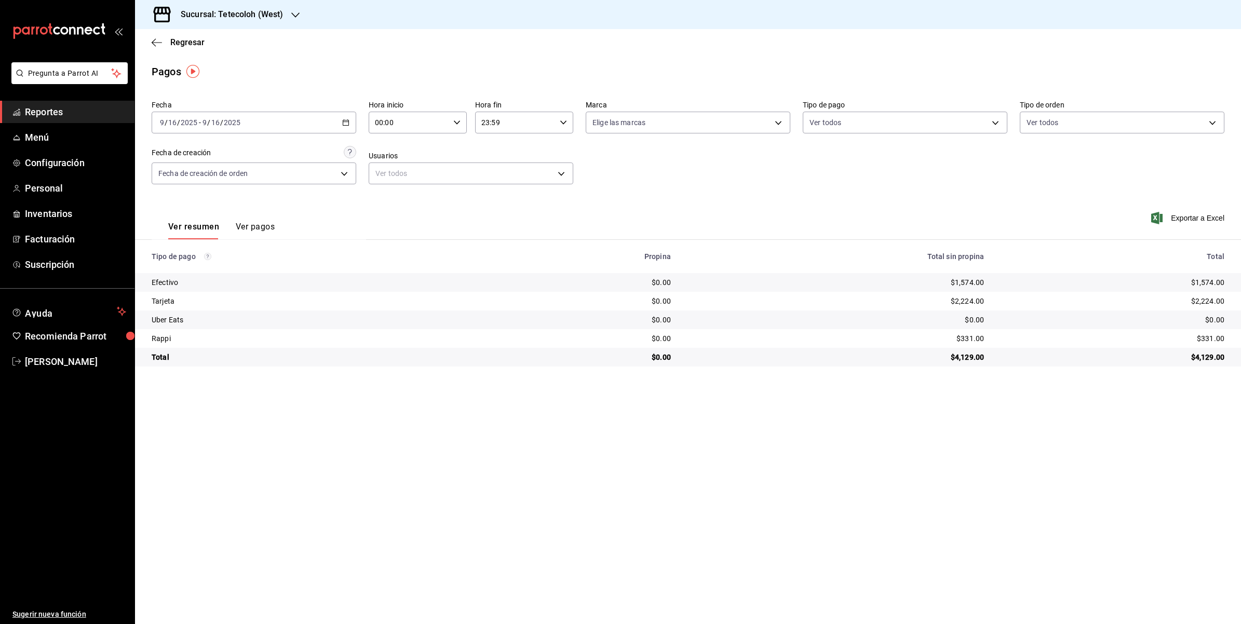
click at [331, 117] on div "[DATE] [DATE] - [DATE] [DATE]" at bounding box center [254, 123] width 205 height 22
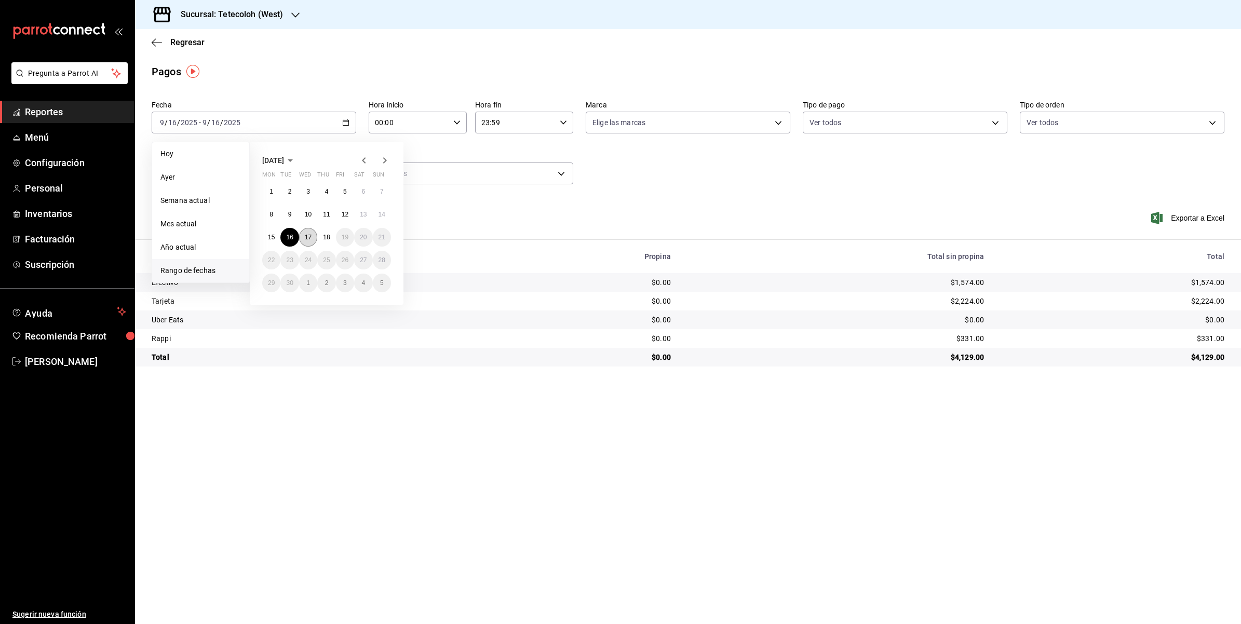
click at [312, 237] on button "17" at bounding box center [308, 237] width 18 height 19
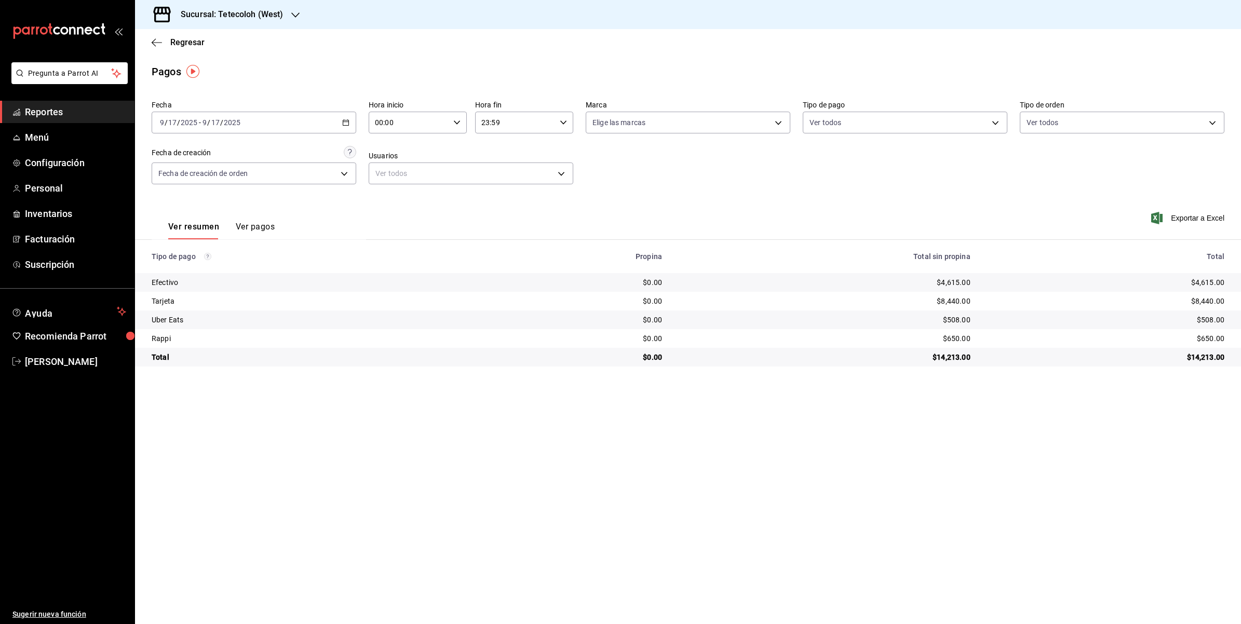
click at [705, 208] on div "Ver resumen Ver pagos Exportar a Excel" at bounding box center [688, 224] width 1106 height 55
